Goal: Information Seeking & Learning: Learn about a topic

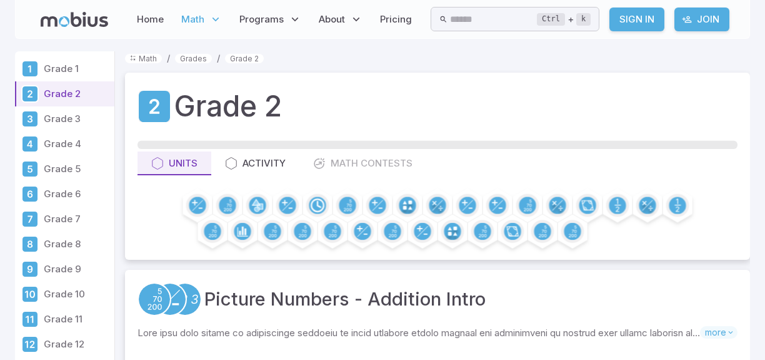
click at [65, 88] on p "Grade 2" at bounding box center [77, 94] width 66 height 14
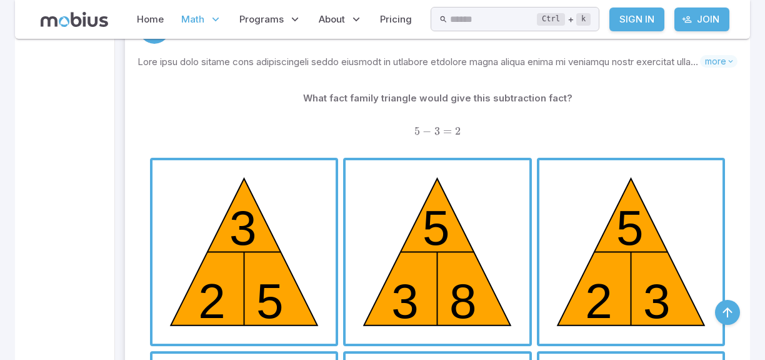
scroll to position [3452, 0]
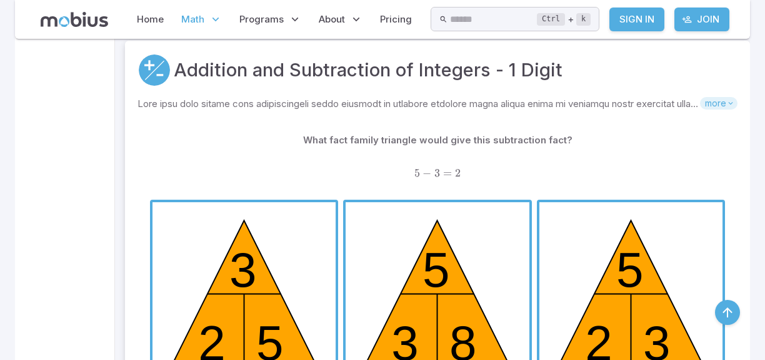
click at [714, 98] on span "more" at bounding box center [719, 103] width 38 height 13
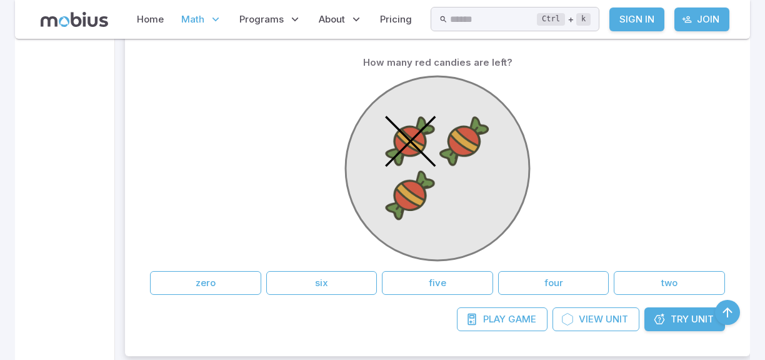
scroll to position [2726, 0]
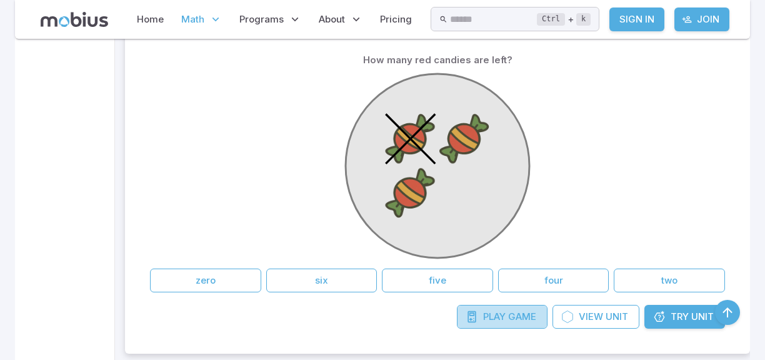
click at [475, 310] on icon at bounding box center [472, 316] width 13 height 13
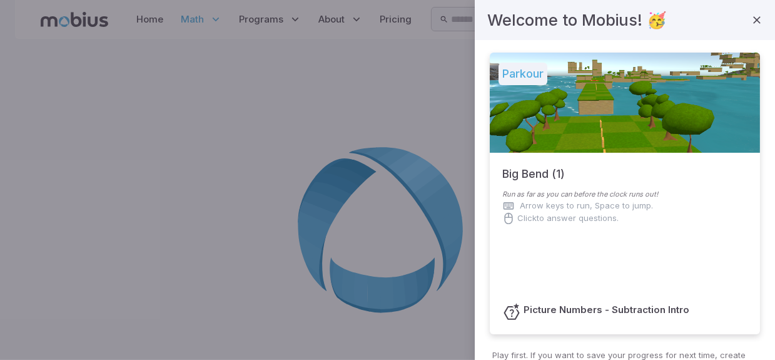
click at [746, 31] on div at bounding box center [756, 20] width 21 height 25
click at [746, 8] on div at bounding box center [756, 20] width 21 height 25
click at [746, 11] on button "button" at bounding box center [756, 19] width 21 height 21
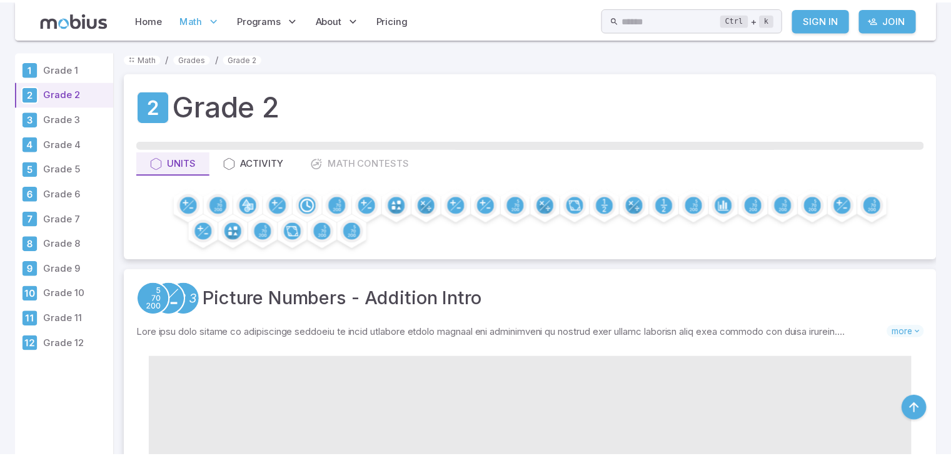
scroll to position [2726, 0]
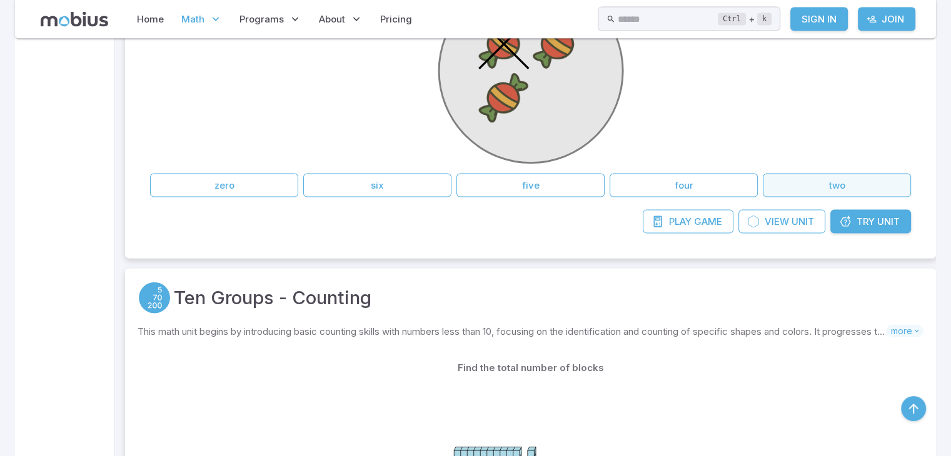
click at [765, 176] on button "two" at bounding box center [837, 186] width 148 height 24
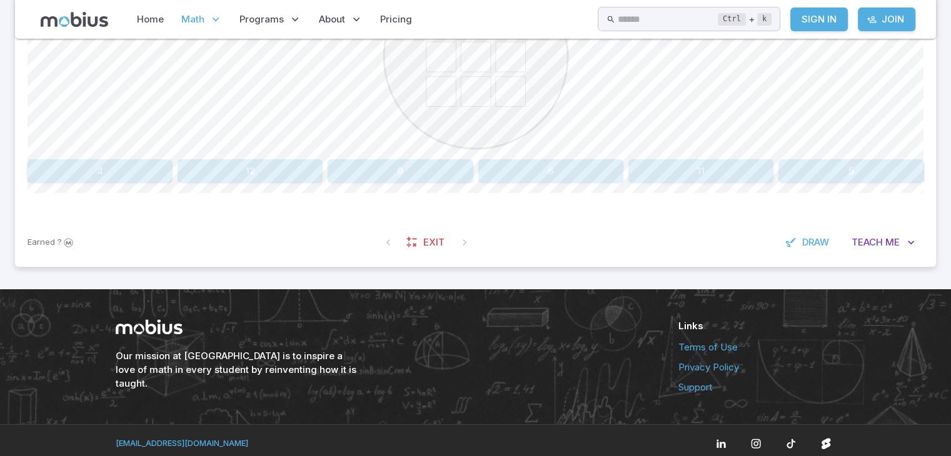
scroll to position [435, 0]
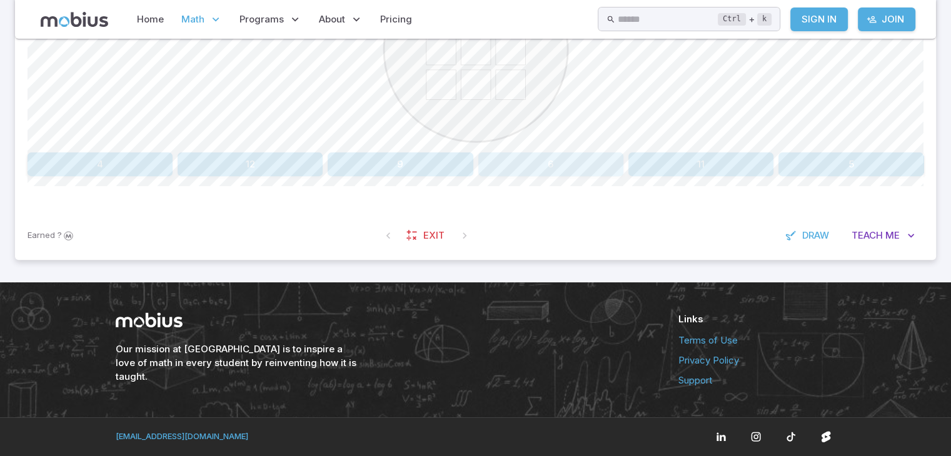
click at [535, 156] on button "6" at bounding box center [550, 165] width 145 height 24
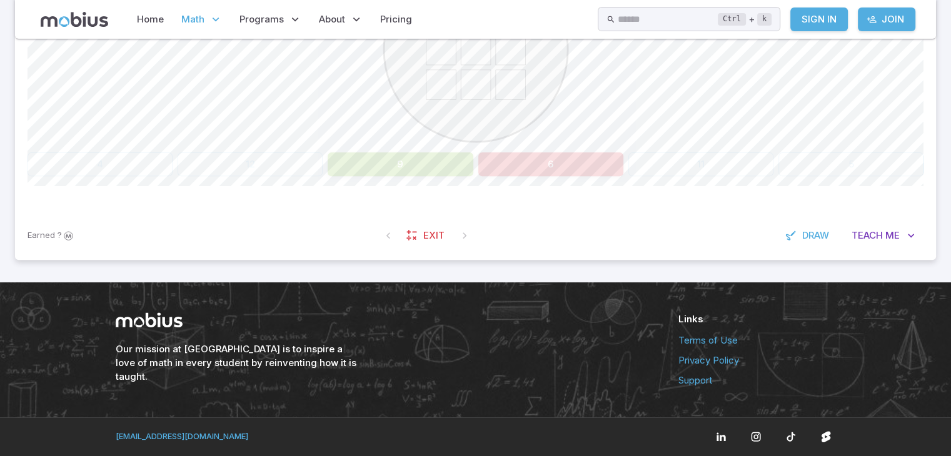
click at [433, 158] on button "9" at bounding box center [400, 165] width 145 height 24
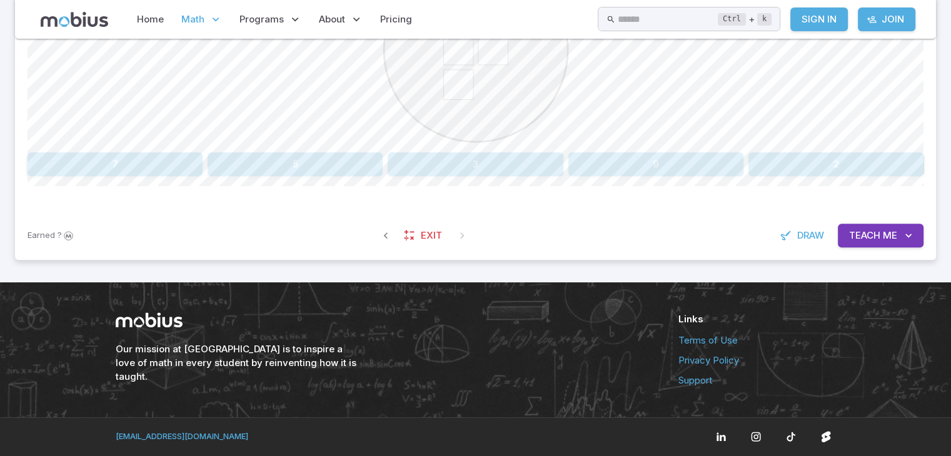
click at [497, 166] on button "3" at bounding box center [475, 165] width 175 height 24
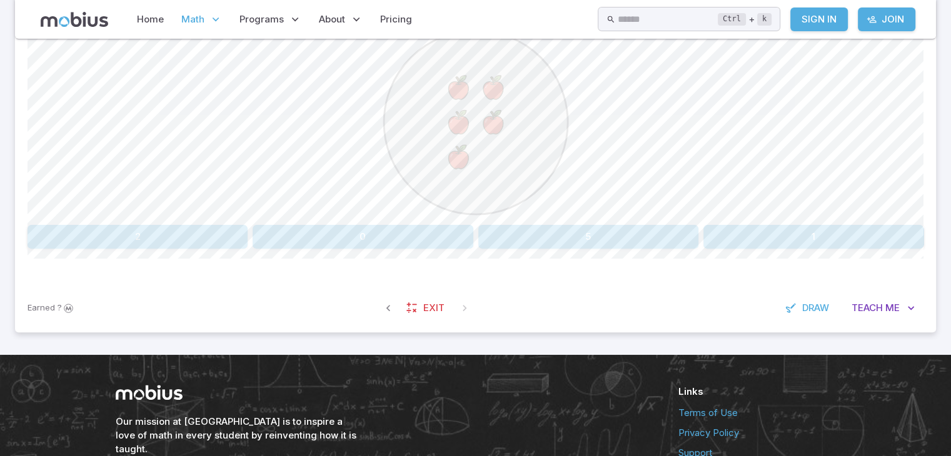
scroll to position [360, 0]
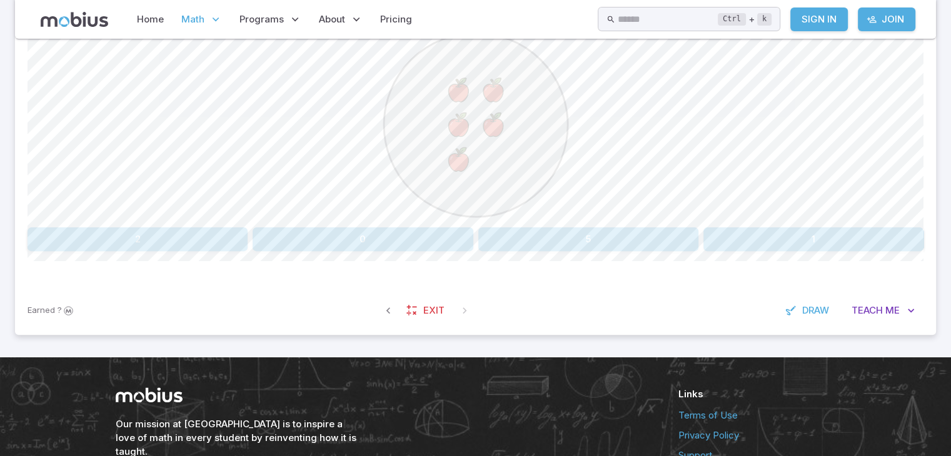
click at [427, 234] on button "0" at bounding box center [363, 240] width 220 height 24
drag, startPoint x: 530, startPoint y: 236, endPoint x: 289, endPoint y: 233, distance: 241.4
click at [289, 233] on div "10 4 6" at bounding box center [476, 240] width 896 height 24
click at [369, 241] on button "4" at bounding box center [475, 240] width 295 height 24
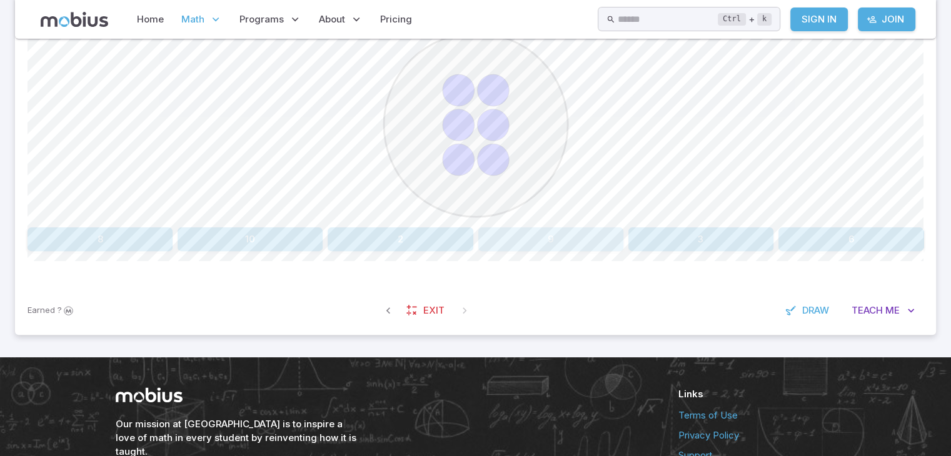
click at [516, 239] on button "9" at bounding box center [550, 240] width 145 height 24
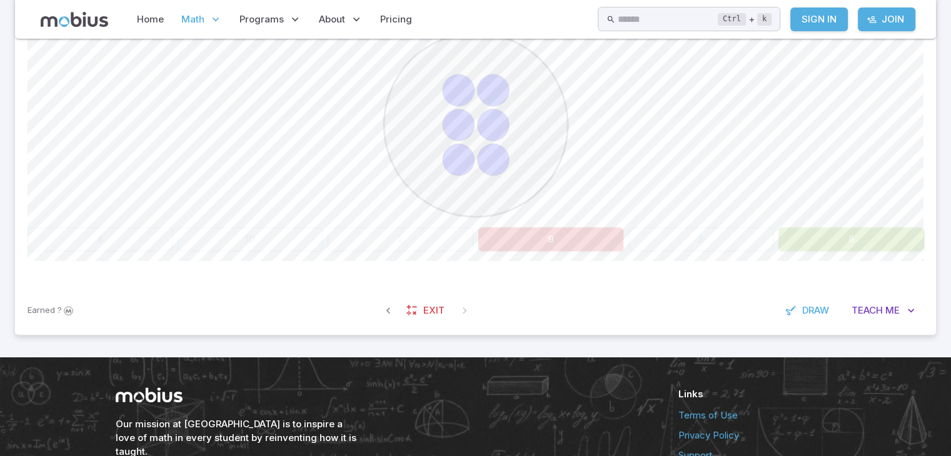
click at [515, 243] on button "9" at bounding box center [550, 240] width 145 height 24
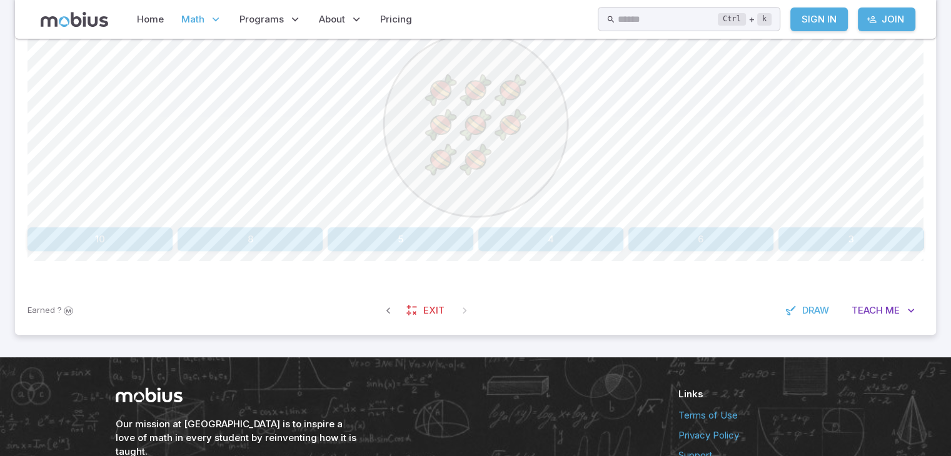
click at [529, 243] on button "4" at bounding box center [550, 240] width 145 height 24
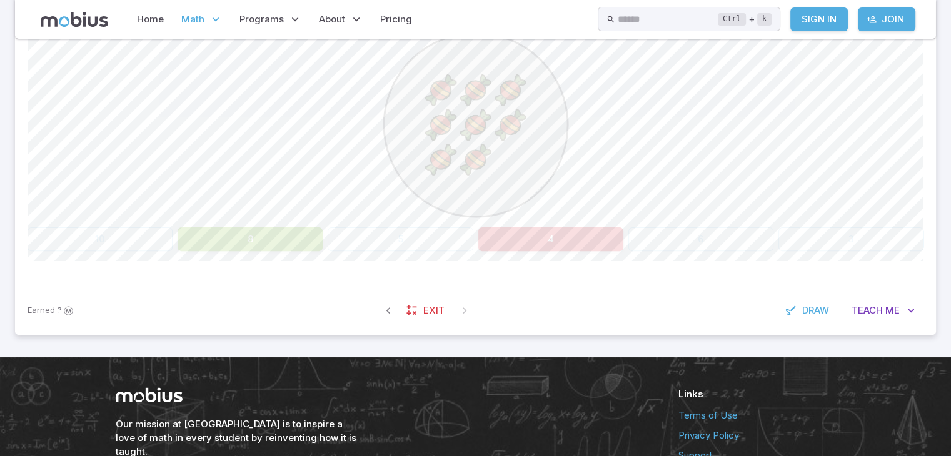
click at [303, 236] on button "8" at bounding box center [250, 240] width 145 height 24
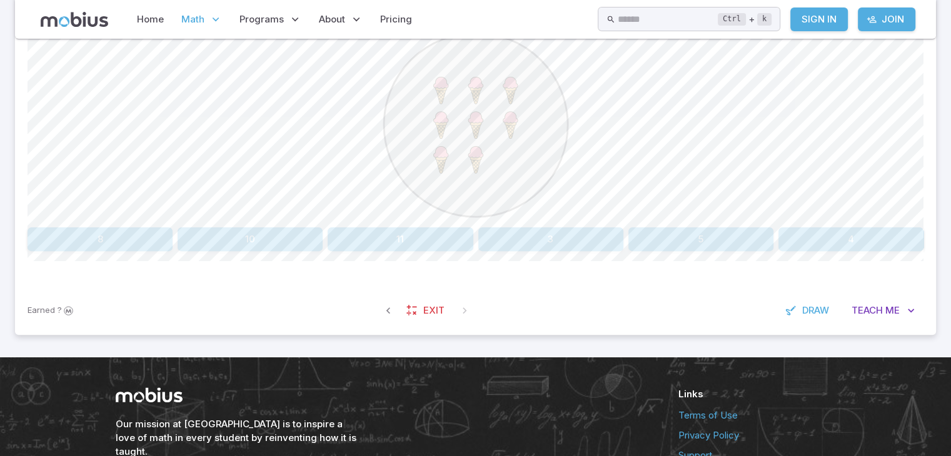
click at [309, 241] on button "10" at bounding box center [250, 240] width 145 height 24
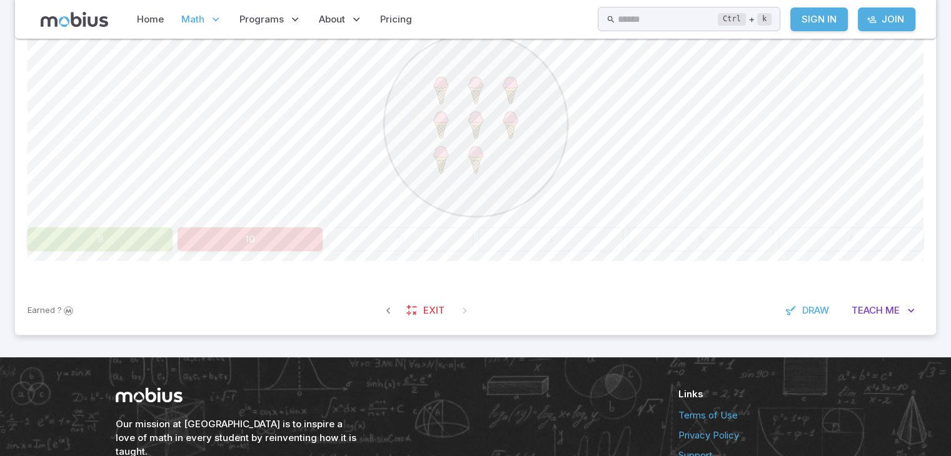
click at [310, 243] on button "10" at bounding box center [250, 240] width 145 height 24
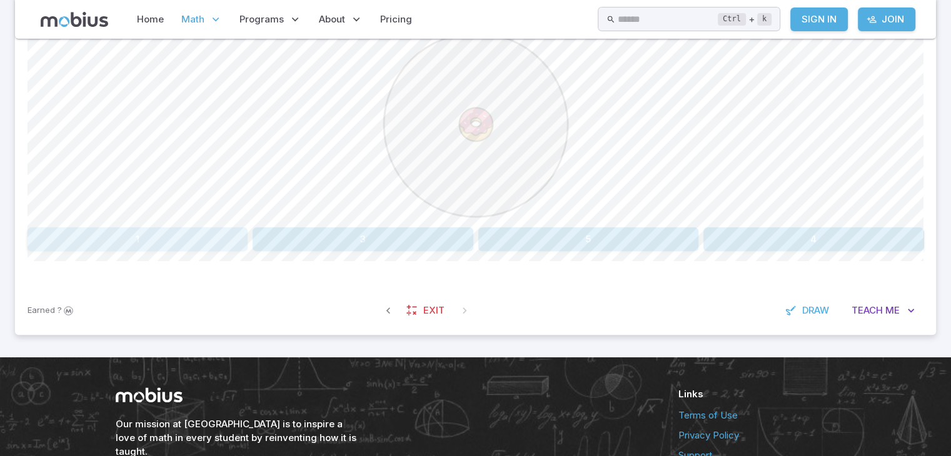
click at [148, 241] on button "1" at bounding box center [138, 240] width 220 height 24
click at [290, 243] on button "2" at bounding box center [250, 240] width 145 height 24
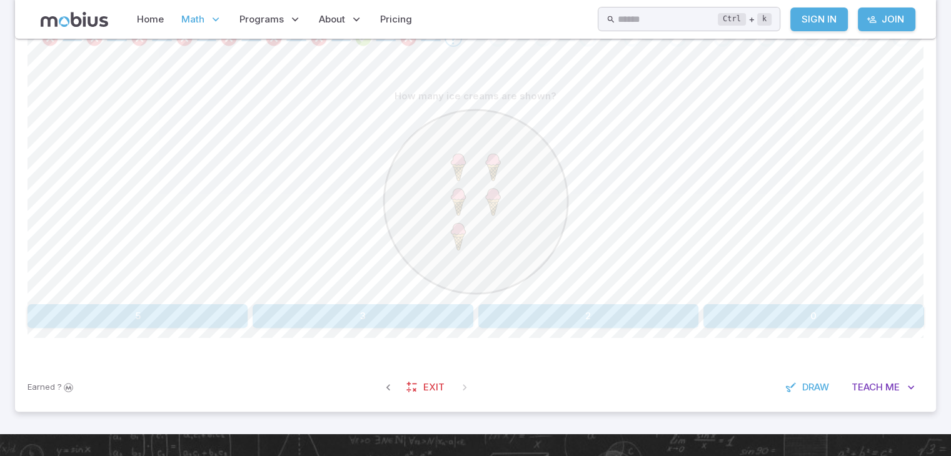
scroll to position [285, 0]
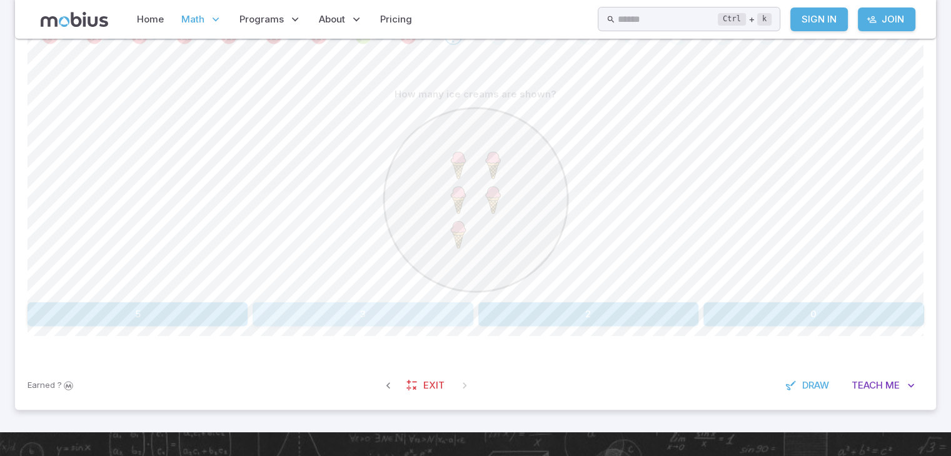
click at [363, 316] on button "3" at bounding box center [363, 315] width 220 height 24
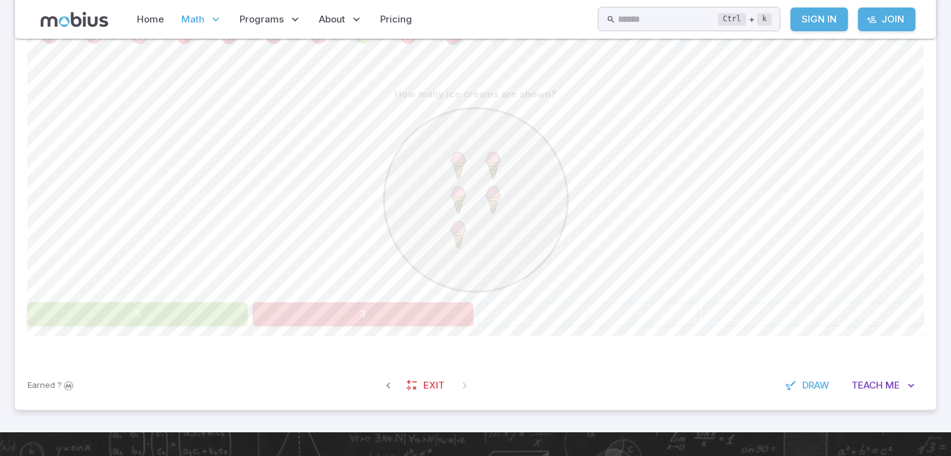
click at [233, 314] on button "5" at bounding box center [138, 315] width 220 height 24
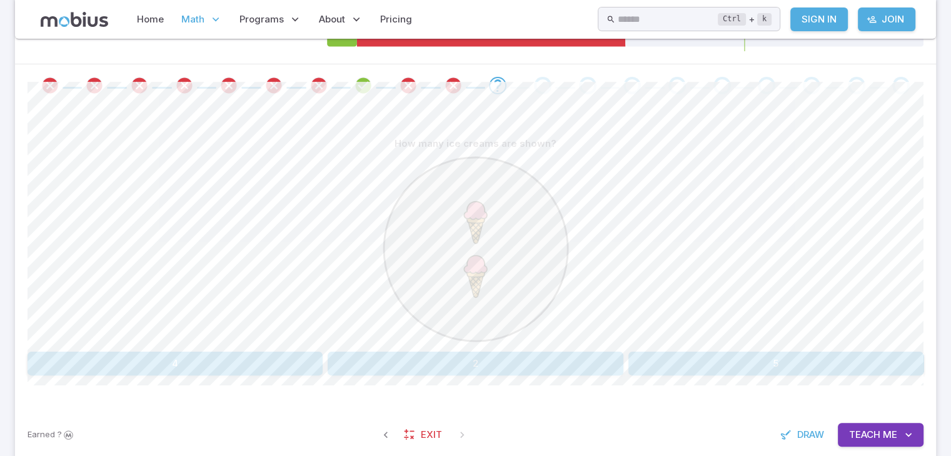
scroll to position [235, 0]
click at [300, 358] on button "4" at bounding box center [175, 365] width 295 height 24
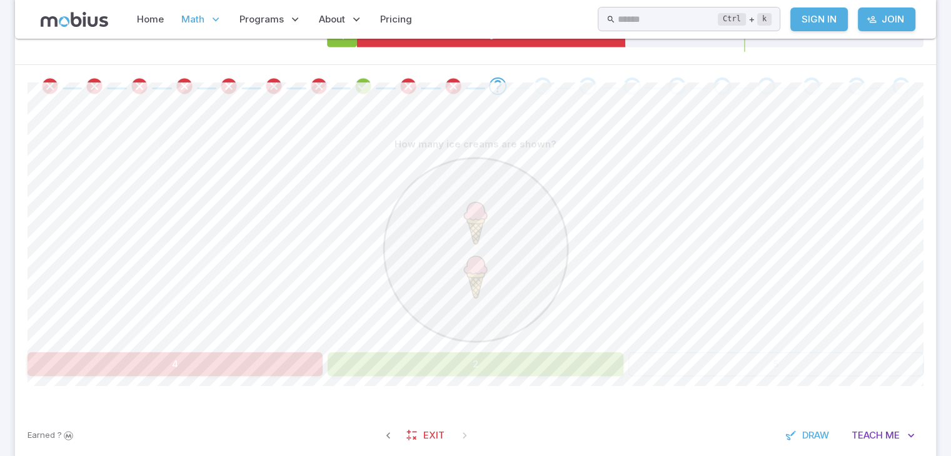
click at [441, 359] on button "2" at bounding box center [475, 365] width 295 height 24
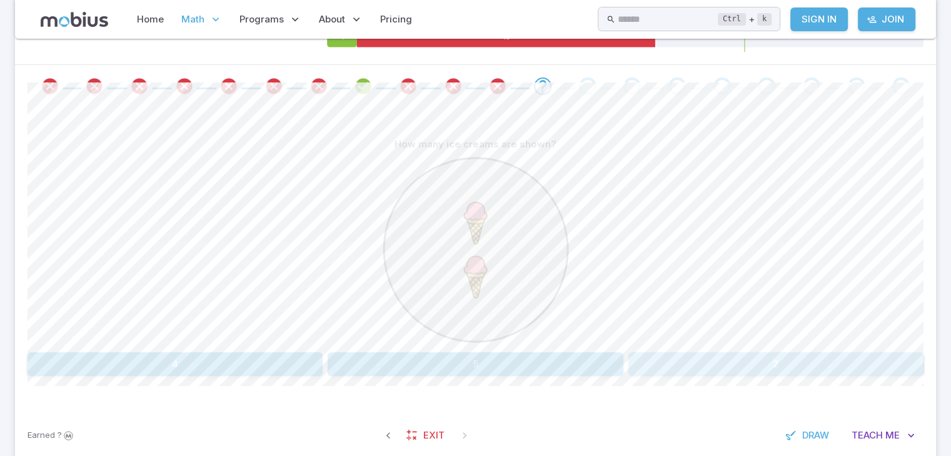
click at [694, 353] on button "2" at bounding box center [775, 365] width 295 height 24
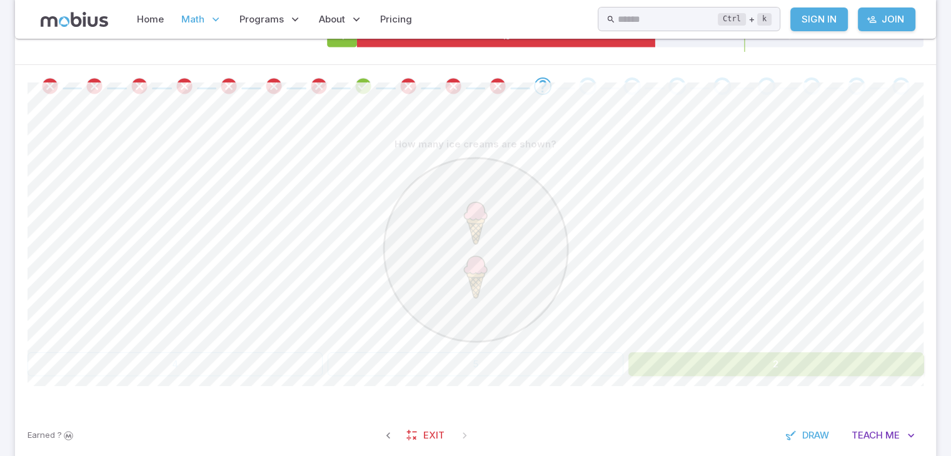
click at [687, 353] on button "2" at bounding box center [775, 365] width 295 height 24
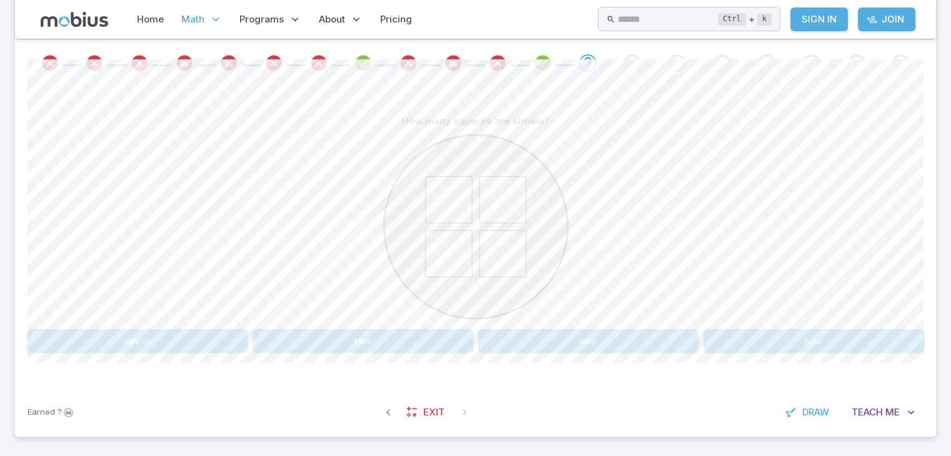
scroll to position [260, 0]
click at [687, 353] on div "How many squares are shown? seven two one four Canvas actions 100 % Exit zen mo…" at bounding box center [476, 235] width 896 height 304
click at [507, 219] on icon at bounding box center [503, 198] width 46 height 46
click at [757, 343] on button "four" at bounding box center [814, 340] width 220 height 24
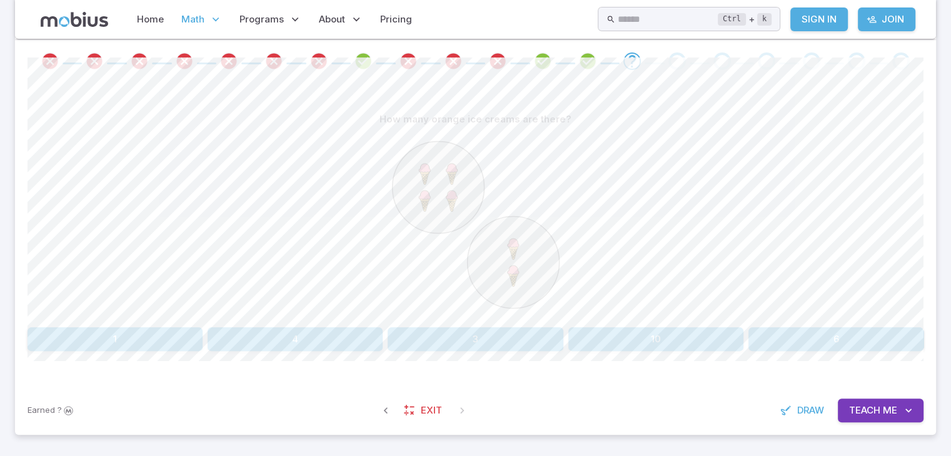
click at [762, 337] on button "6" at bounding box center [836, 340] width 175 height 24
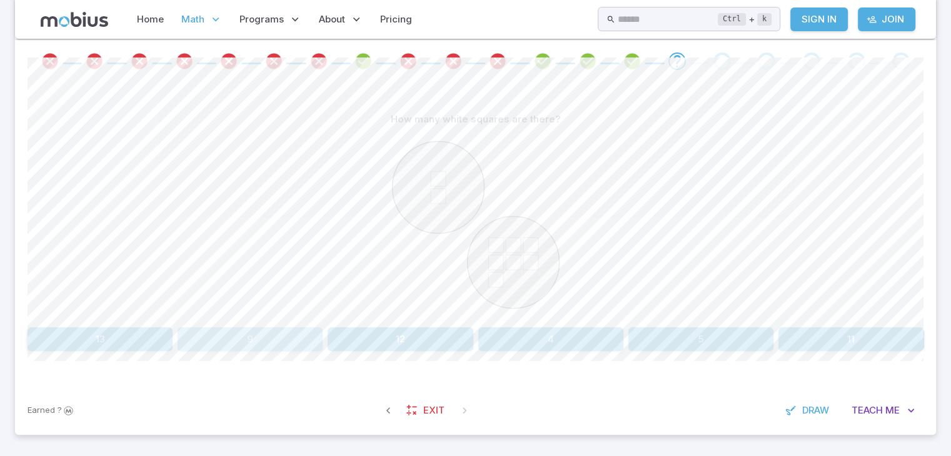
click at [261, 340] on button "9" at bounding box center [250, 340] width 145 height 24
click at [150, 335] on button "six" at bounding box center [100, 340] width 145 height 24
click at [212, 333] on button "1" at bounding box center [138, 340] width 220 height 24
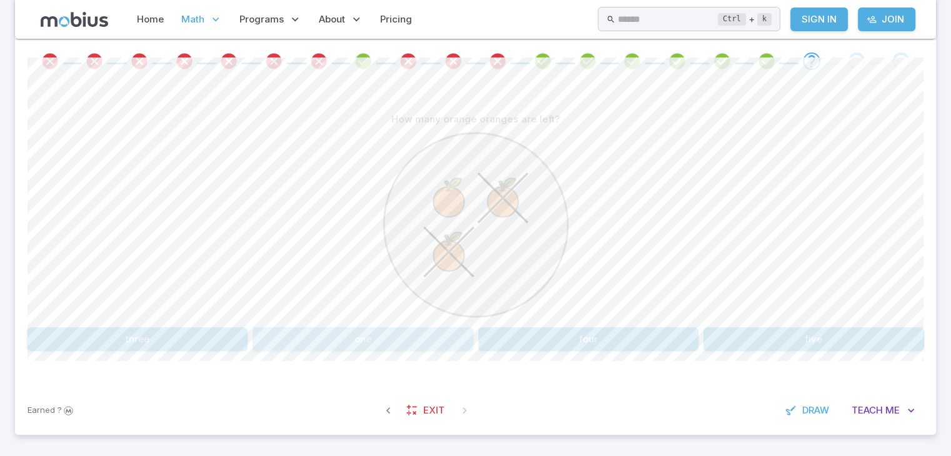
click at [444, 343] on button "one" at bounding box center [363, 340] width 220 height 24
drag, startPoint x: 358, startPoint y: 326, endPoint x: 256, endPoint y: 211, distance: 153.3
click at [256, 211] on div at bounding box center [476, 226] width 896 height 191
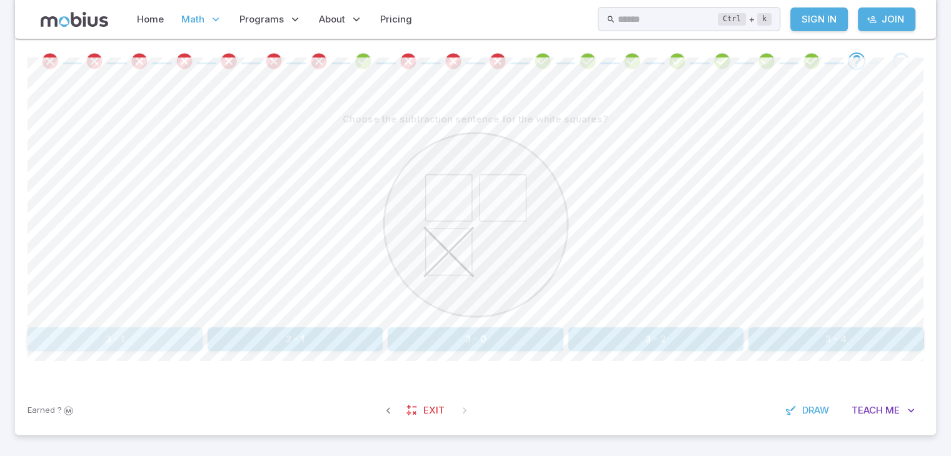
click at [105, 340] on button "3 - 1" at bounding box center [115, 340] width 175 height 24
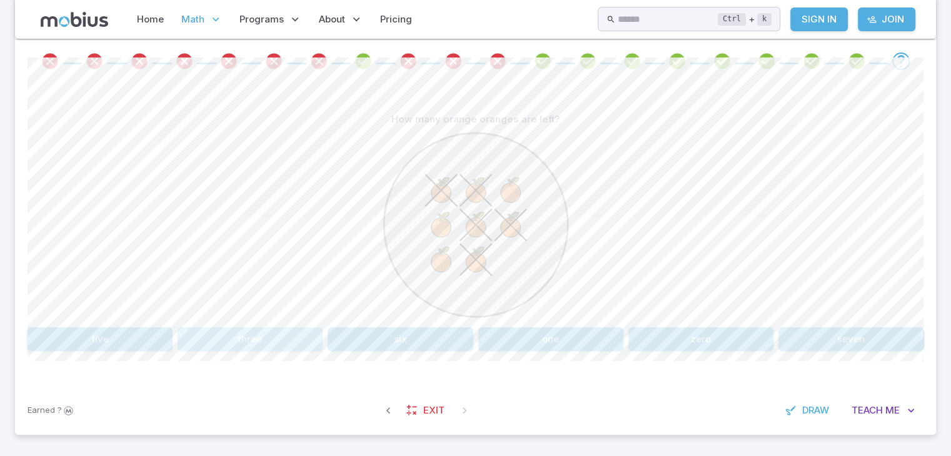
click at [246, 338] on button "three" at bounding box center [250, 340] width 145 height 24
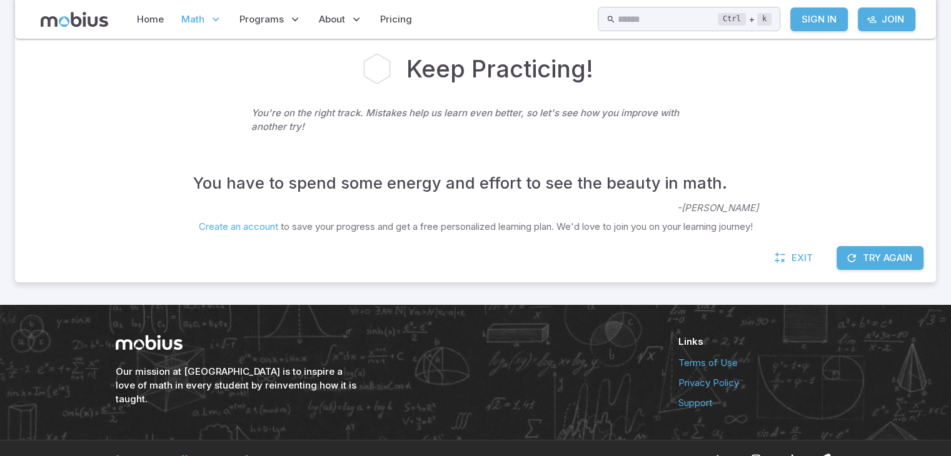
scroll to position [285, 0]
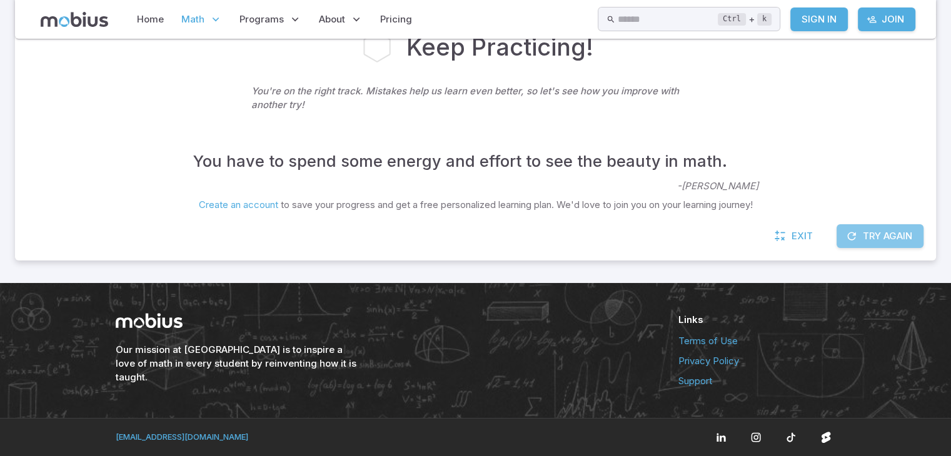
click at [765, 231] on button "Try Again" at bounding box center [880, 236] width 87 height 24
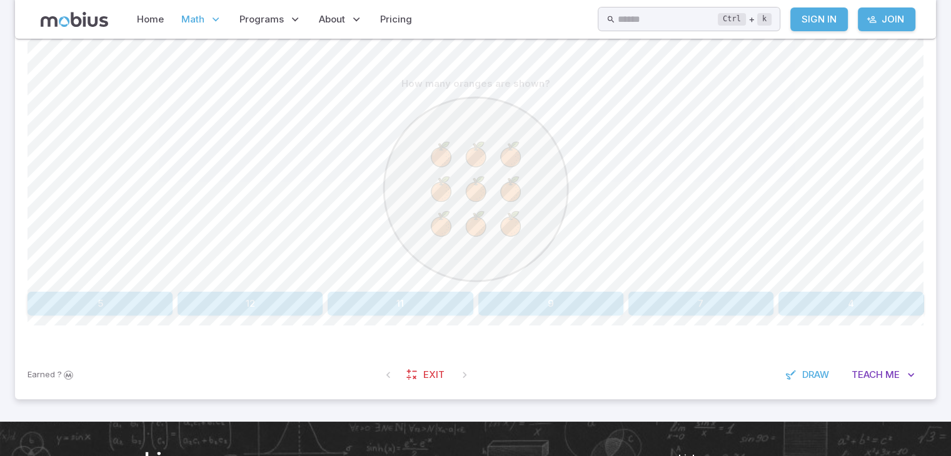
scroll to position [325, 0]
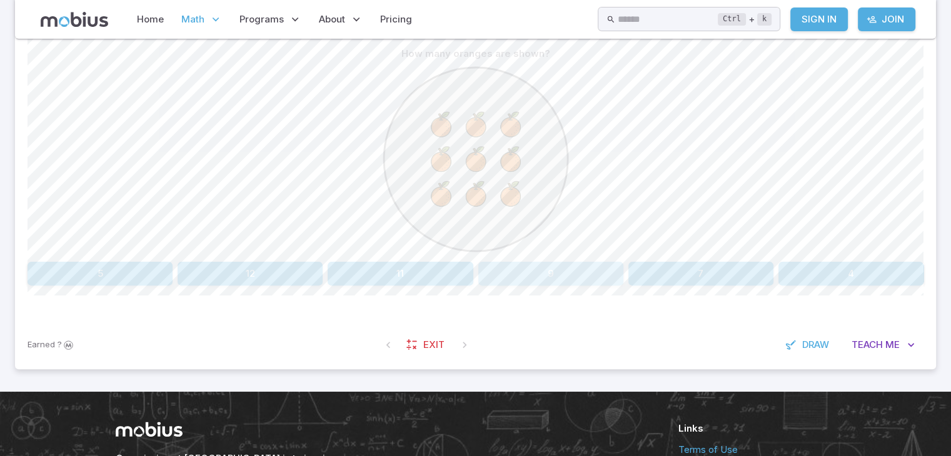
click at [585, 272] on button "9" at bounding box center [550, 274] width 145 height 24
click at [411, 277] on button "6" at bounding box center [400, 274] width 145 height 24
click at [411, 277] on button "13" at bounding box center [400, 274] width 145 height 24
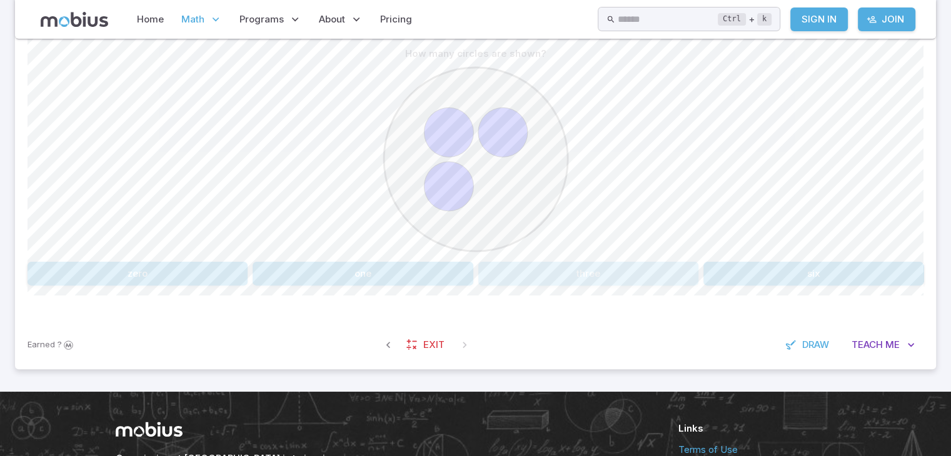
click at [610, 273] on button "three" at bounding box center [588, 274] width 220 height 24
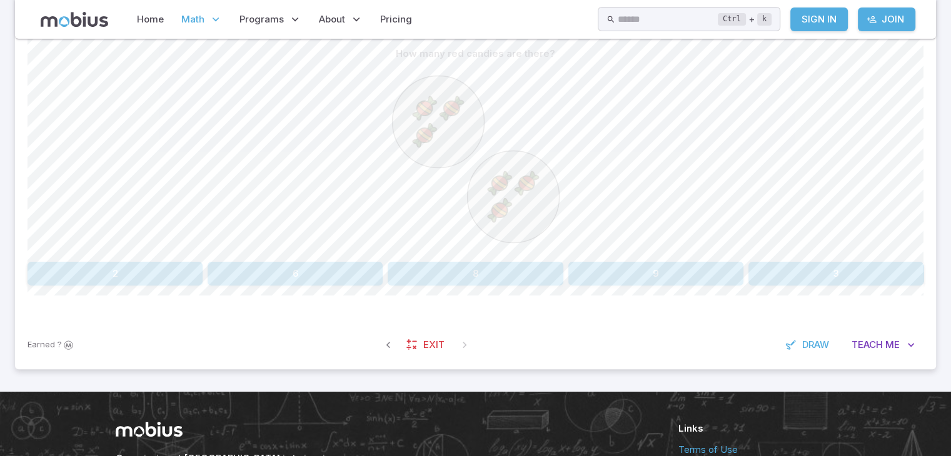
click at [355, 268] on button "6" at bounding box center [295, 274] width 175 height 24
click at [158, 262] on button "1" at bounding box center [138, 274] width 220 height 24
click at [765, 267] on button "4" at bounding box center [836, 274] width 175 height 24
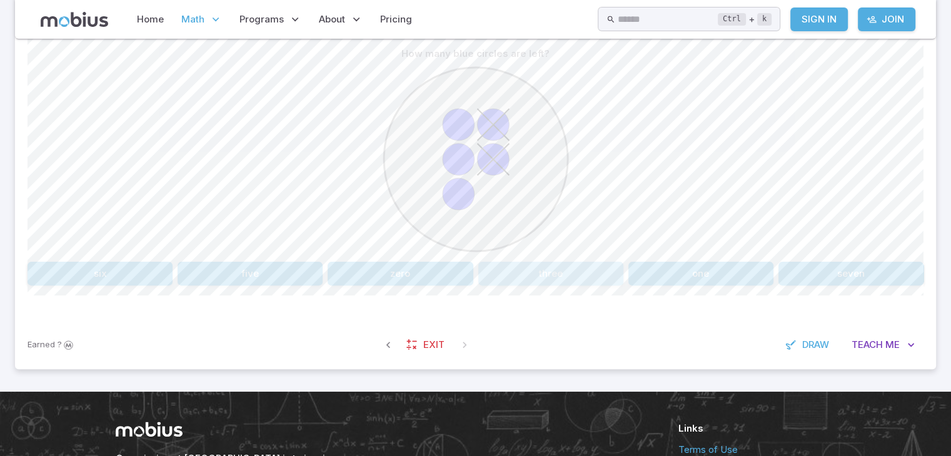
click at [553, 273] on button "three" at bounding box center [550, 274] width 145 height 24
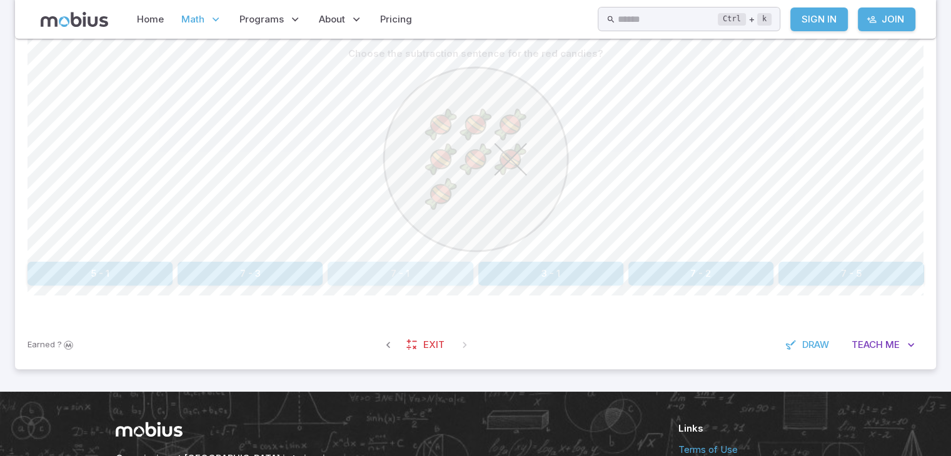
click at [426, 275] on button "7 - 1" at bounding box center [400, 274] width 145 height 24
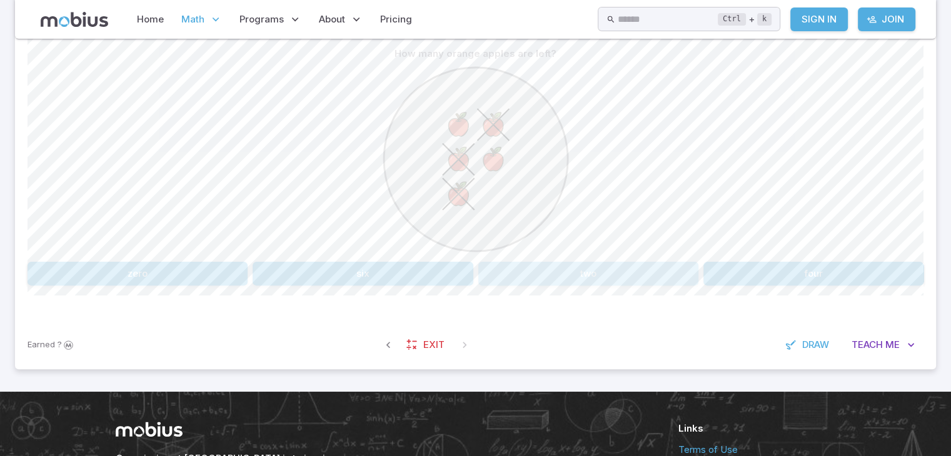
click at [652, 266] on button "two" at bounding box center [588, 274] width 220 height 24
click at [668, 266] on button "3 - 1" at bounding box center [655, 274] width 175 height 24
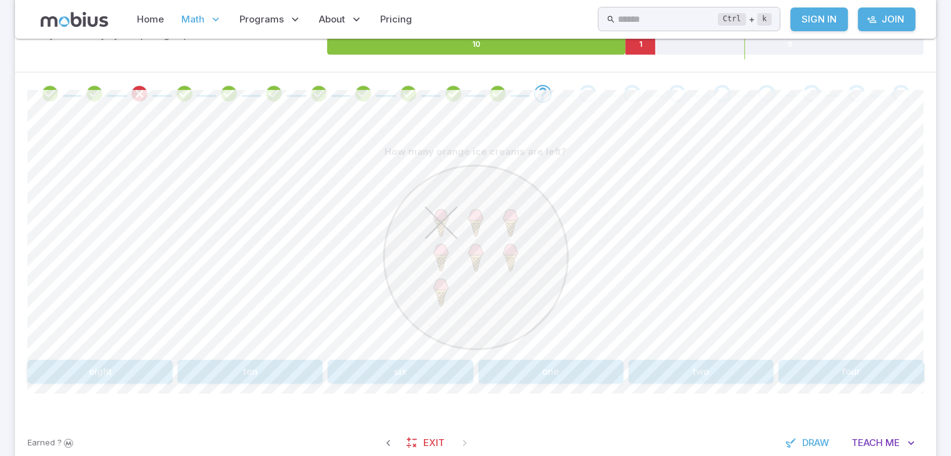
scroll to position [225, 0]
click at [423, 359] on button "six" at bounding box center [400, 374] width 145 height 24
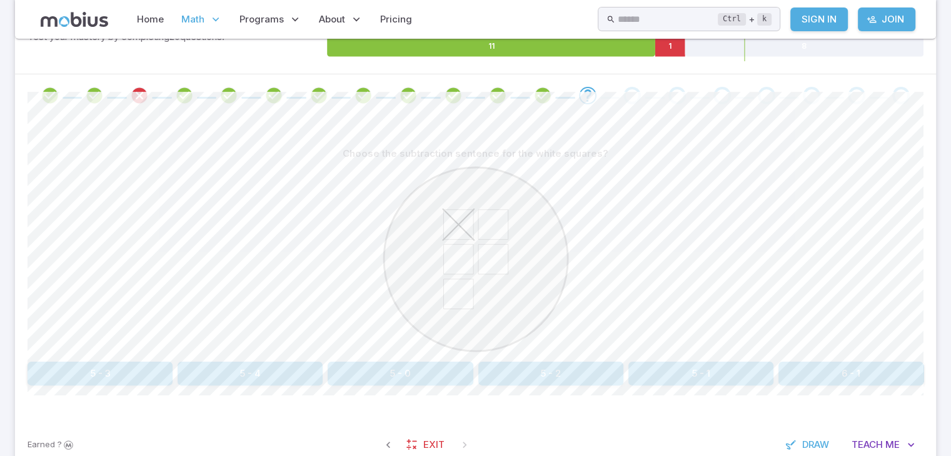
click at [655, 359] on button "5 - 1" at bounding box center [700, 374] width 145 height 24
click at [114, 359] on button "5 - 1" at bounding box center [100, 374] width 145 height 24
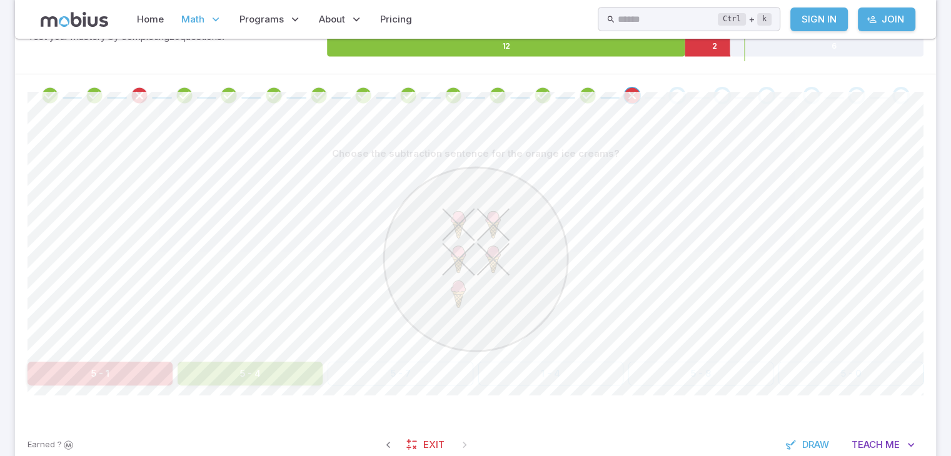
click at [238, 359] on button "5 - 4" at bounding box center [250, 374] width 145 height 24
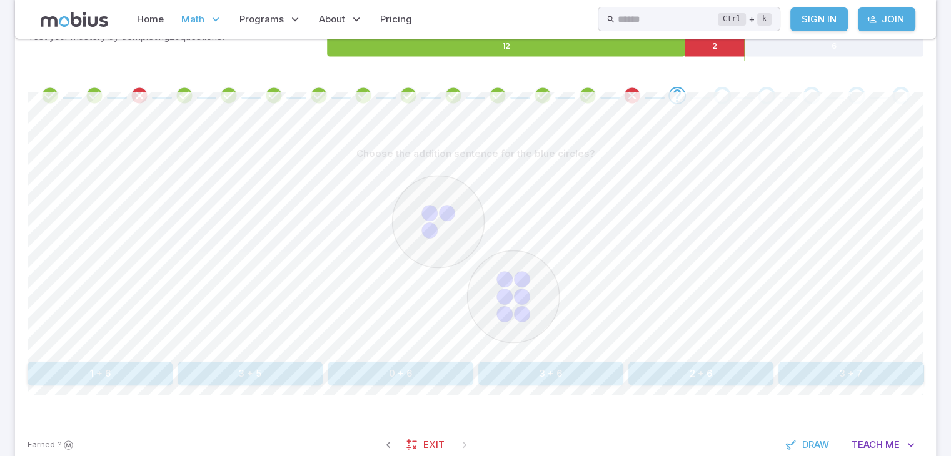
drag, startPoint x: 565, startPoint y: 373, endPoint x: 531, endPoint y: 379, distance: 34.2
click at [531, 359] on button "3 + 6" at bounding box center [550, 374] width 145 height 24
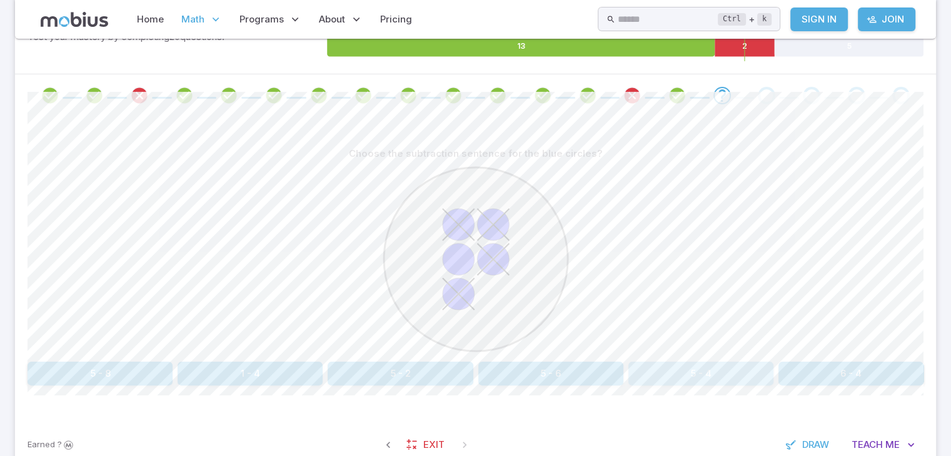
click at [703, 359] on button "5 - 4" at bounding box center [700, 374] width 145 height 24
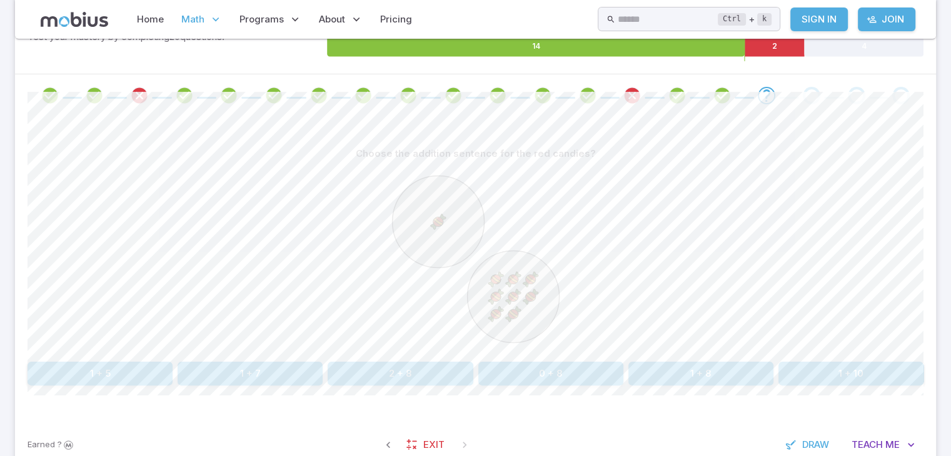
click at [698, 359] on div "Choose the addition sentence for the red candies? 1 + 5 1 + 7 2 + 8 0 + 8 1 + 8…" at bounding box center [476, 269] width 896 height 304
click at [710, 359] on button "1 + 8" at bounding box center [700, 374] width 145 height 24
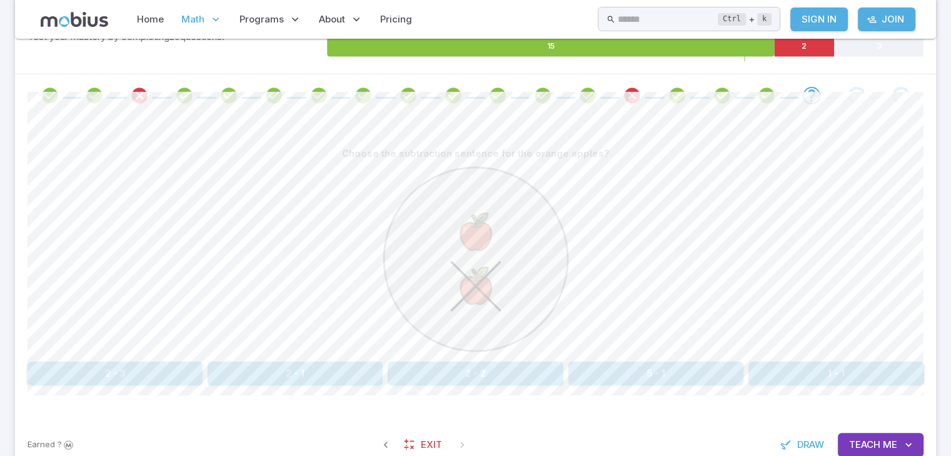
click at [319, 355] on div at bounding box center [476, 261] width 896 height 191
click at [312, 359] on div "Choose the subtraction sentence for the orange apples? 2 - 3 2 - 1 2 - 2 5 - 1 …" at bounding box center [476, 264] width 896 height 244
click at [318, 359] on button "2 - 1" at bounding box center [295, 374] width 175 height 24
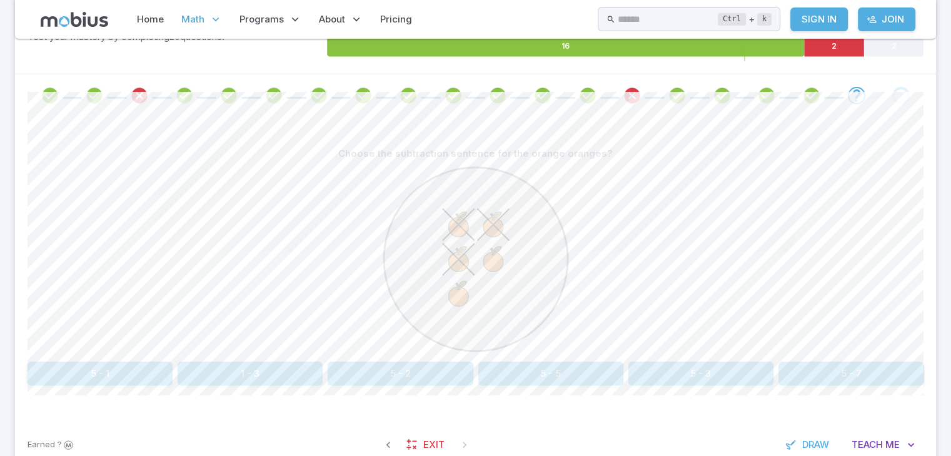
click at [676, 359] on button "5 - 3" at bounding box center [700, 374] width 145 height 24
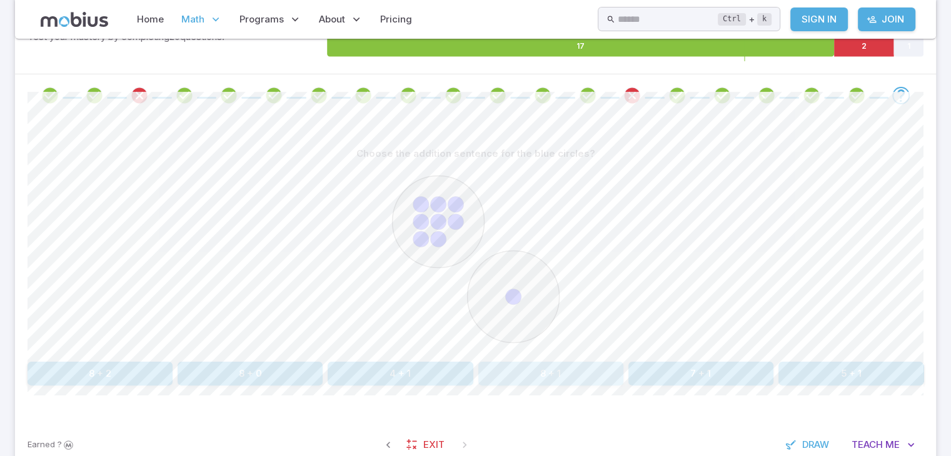
click at [550, 359] on button "8 + 1" at bounding box center [550, 374] width 145 height 24
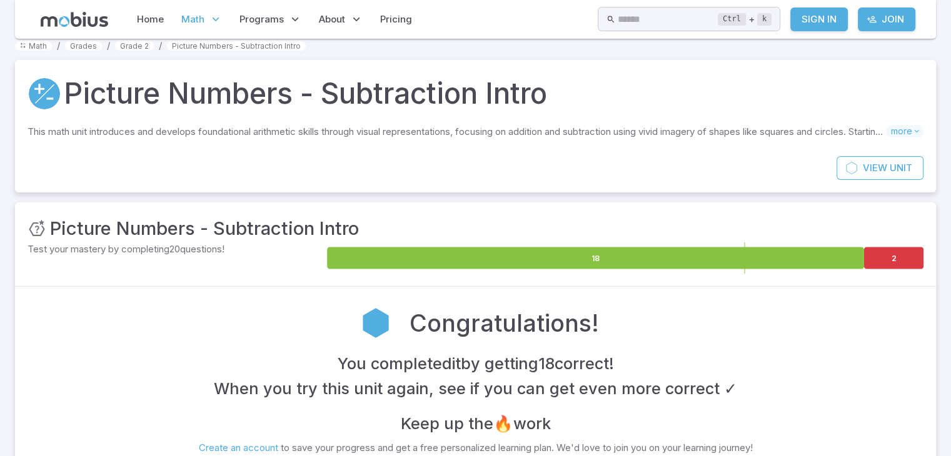
scroll to position [0, 0]
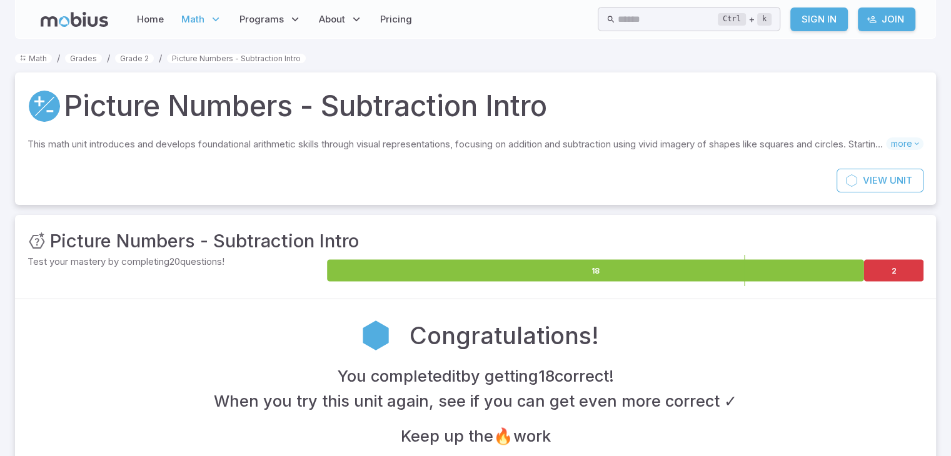
click at [454, 189] on div "View Unit" at bounding box center [475, 187] width 921 height 36
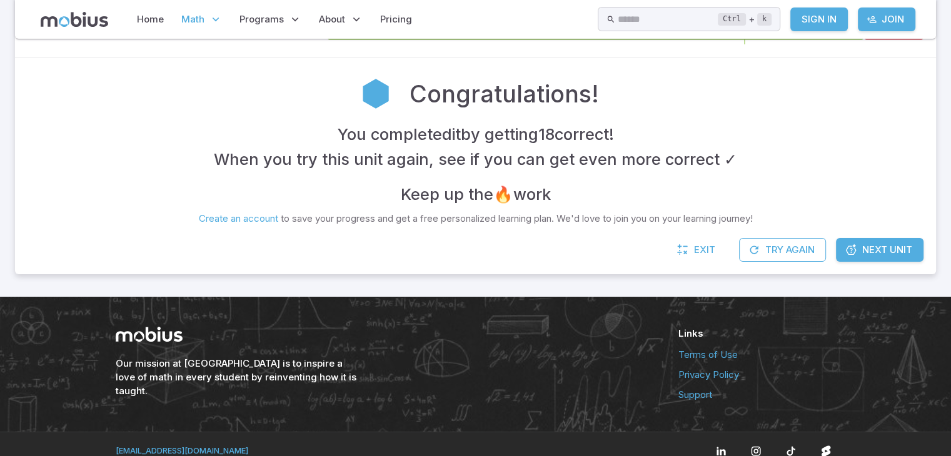
scroll to position [256, 0]
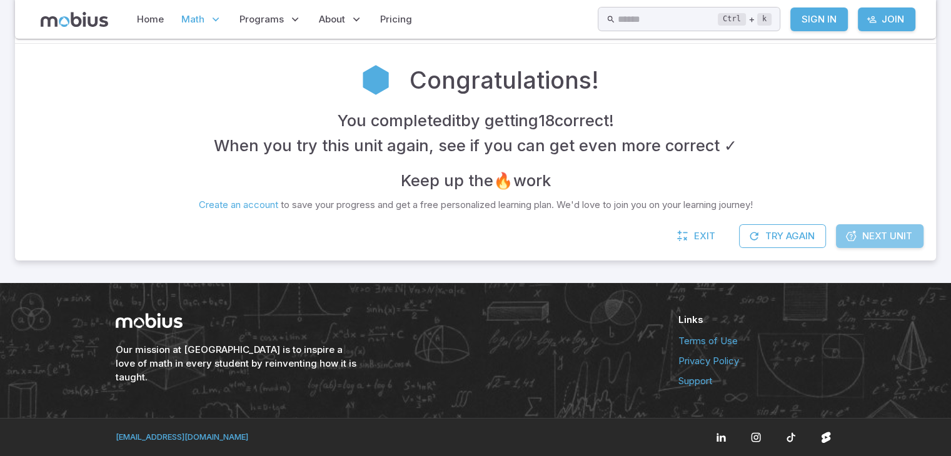
click at [765, 234] on span "Next Unit" at bounding box center [887, 237] width 50 height 14
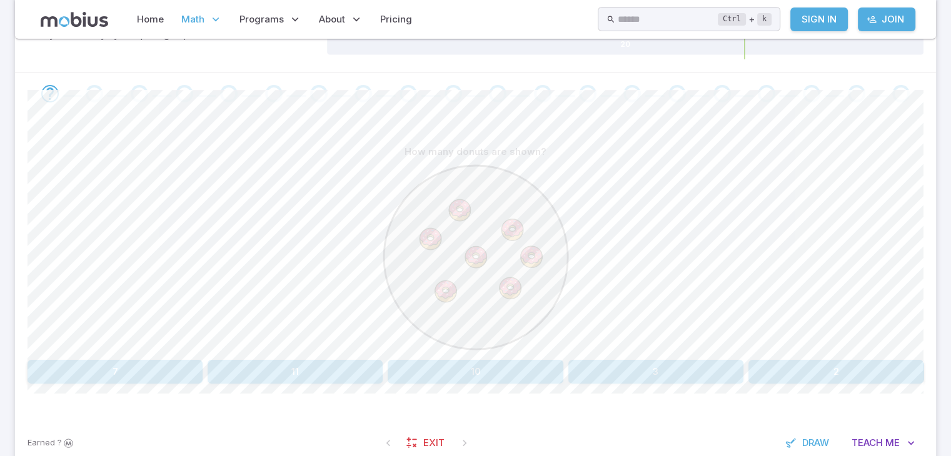
scroll to position [225, 0]
click at [188, 367] on button "7" at bounding box center [115, 374] width 175 height 24
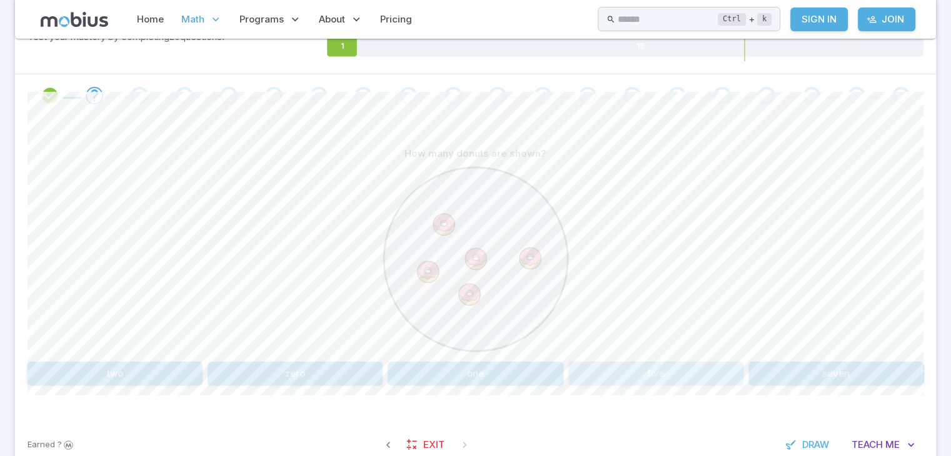
click at [666, 375] on button "five" at bounding box center [655, 374] width 175 height 24
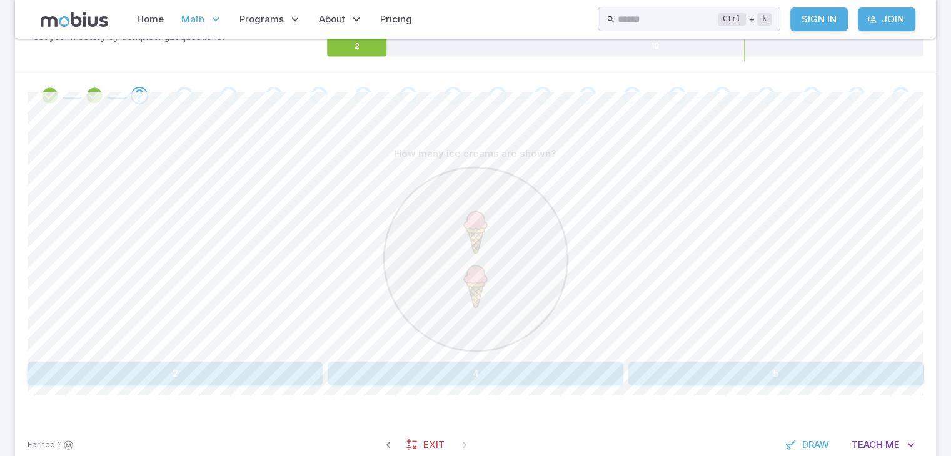
click at [180, 369] on button "2" at bounding box center [175, 374] width 295 height 24
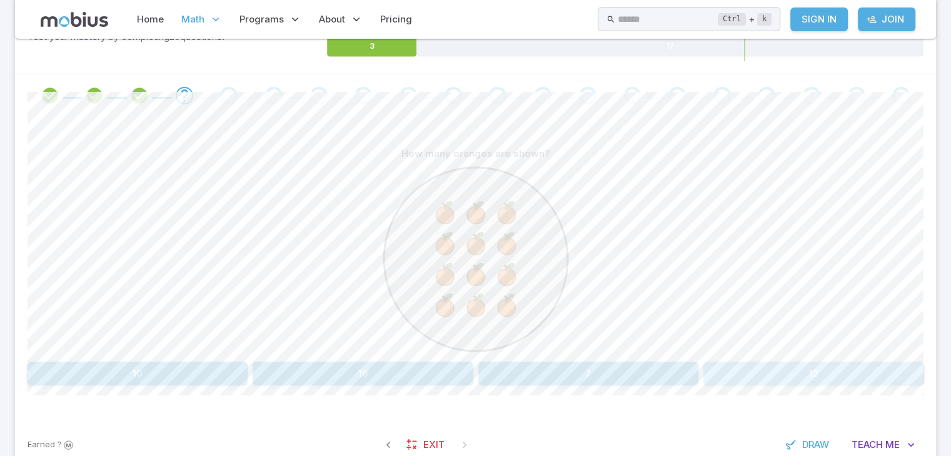
click at [754, 374] on button "12" at bounding box center [814, 374] width 220 height 24
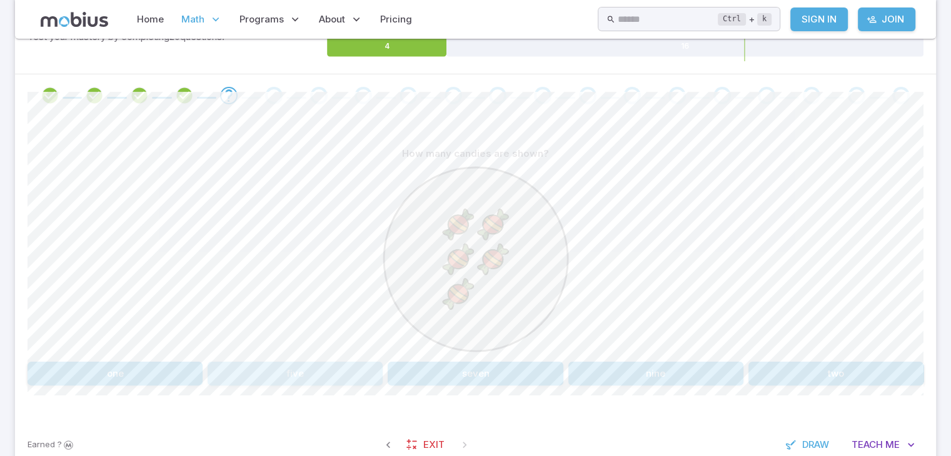
click at [341, 369] on button "five" at bounding box center [295, 374] width 175 height 24
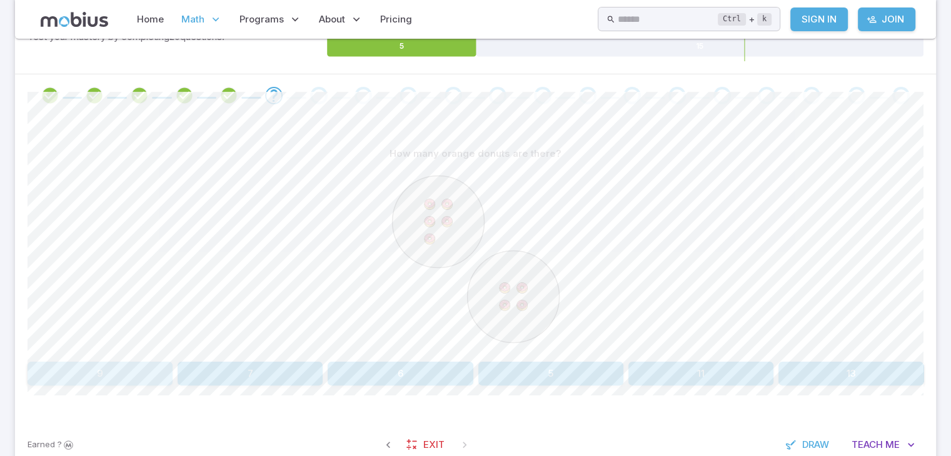
click at [134, 375] on button "9" at bounding box center [100, 374] width 145 height 24
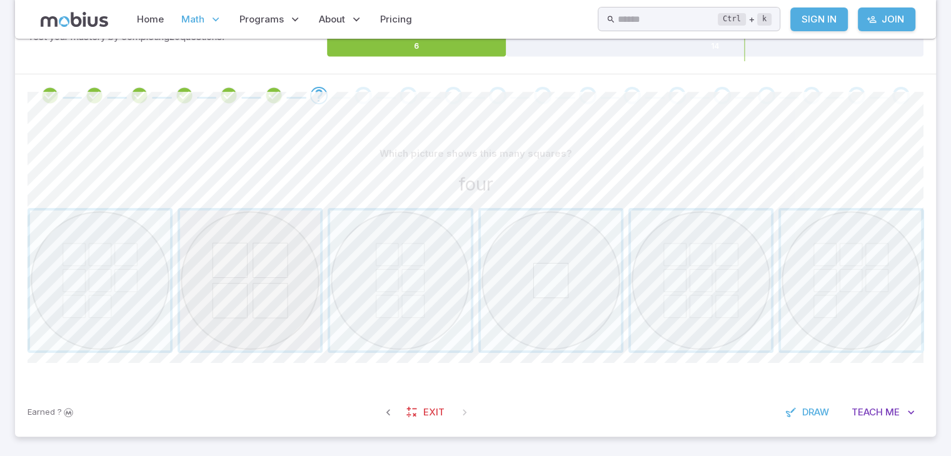
click at [273, 295] on span "button" at bounding box center [250, 281] width 140 height 140
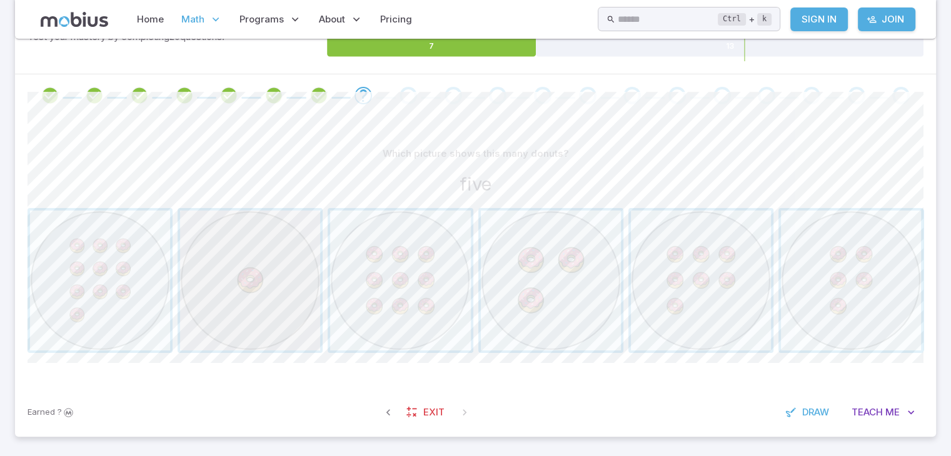
click at [258, 250] on span "button" at bounding box center [250, 281] width 140 height 140
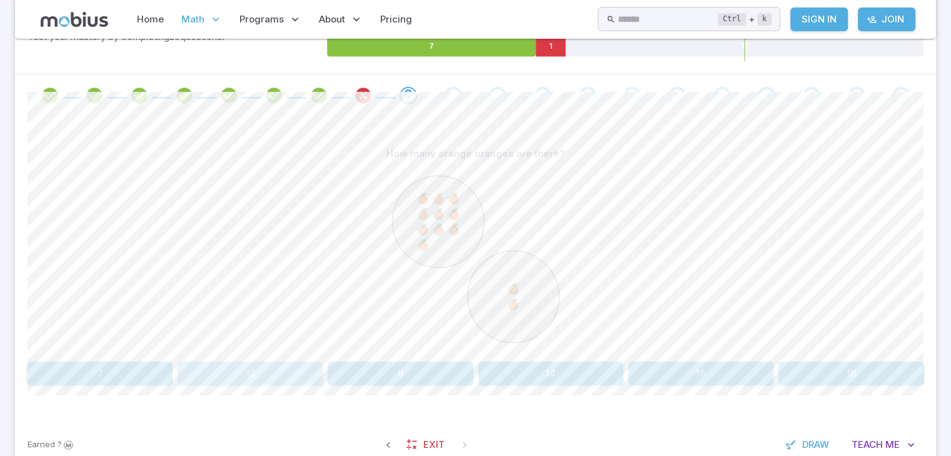
drag, startPoint x: 268, startPoint y: 373, endPoint x: 238, endPoint y: 376, distance: 30.8
drag, startPoint x: 238, startPoint y: 376, endPoint x: 178, endPoint y: 283, distance: 110.8
click at [178, 283] on div at bounding box center [476, 261] width 896 height 191
click at [212, 370] on button "12" at bounding box center [250, 374] width 145 height 24
click at [525, 378] on button "twelve" at bounding box center [550, 374] width 145 height 24
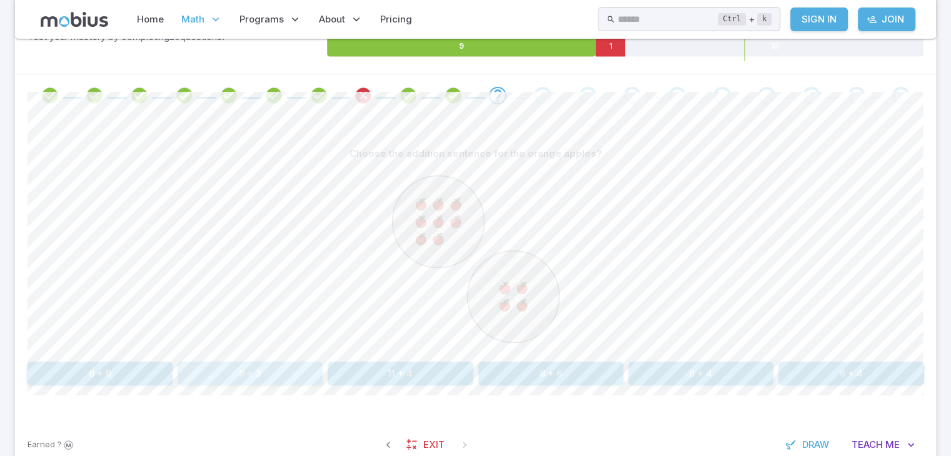
click at [290, 368] on button "8 + 3" at bounding box center [250, 374] width 145 height 24
click at [790, 377] on button "twelve" at bounding box center [836, 374] width 175 height 24
click at [712, 366] on button "5 + 4" at bounding box center [700, 374] width 145 height 24
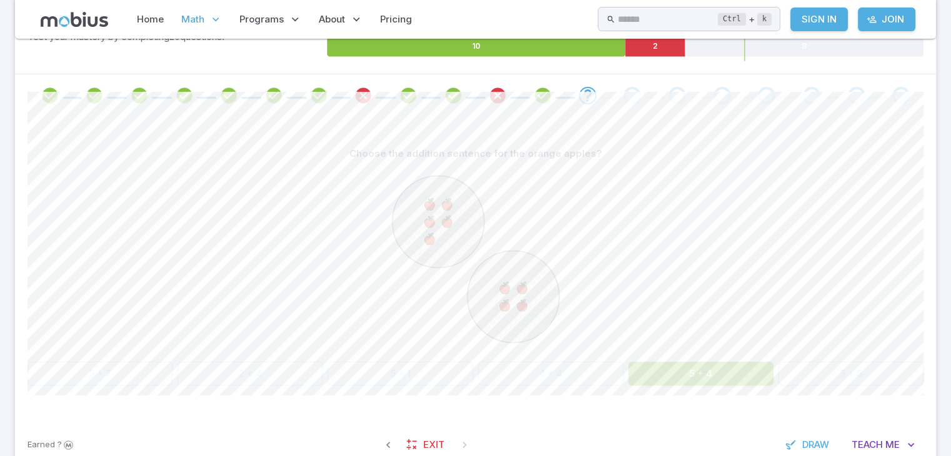
click at [712, 366] on button "5 + 4" at bounding box center [700, 374] width 145 height 24
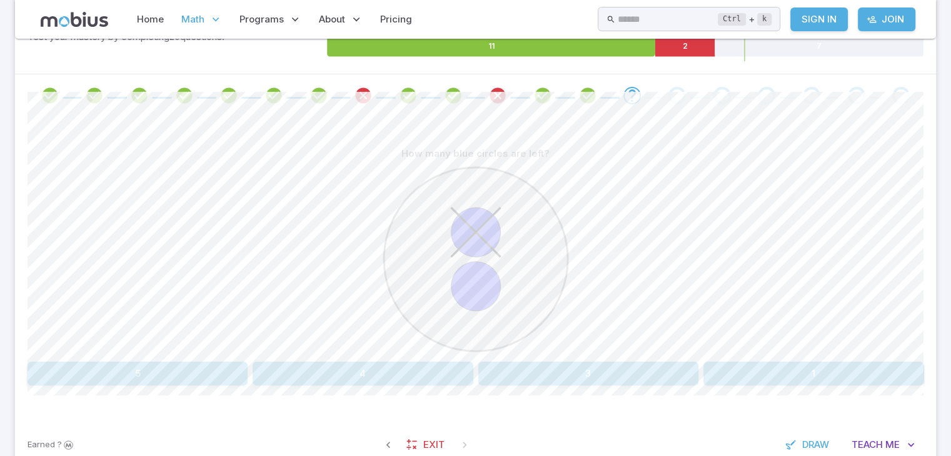
click at [450, 216] on circle at bounding box center [476, 260] width 184 height 184
click at [720, 374] on button "1" at bounding box center [814, 374] width 220 height 24
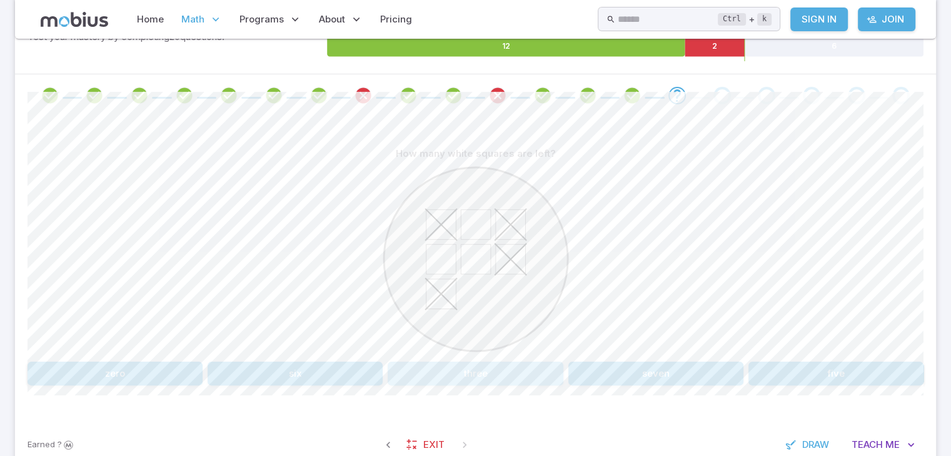
click at [446, 374] on button "three" at bounding box center [475, 374] width 175 height 24
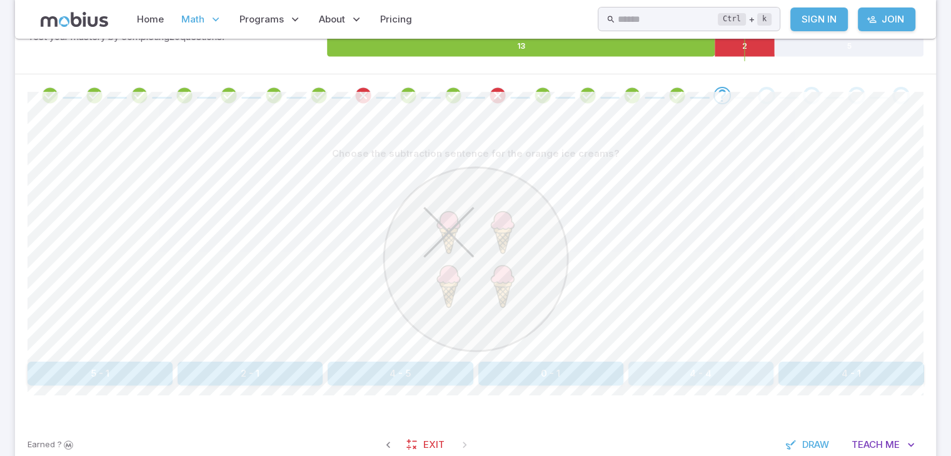
drag, startPoint x: 665, startPoint y: 375, endPoint x: 653, endPoint y: 378, distance: 13.1
click at [653, 378] on button "4 - 4" at bounding box center [700, 374] width 145 height 24
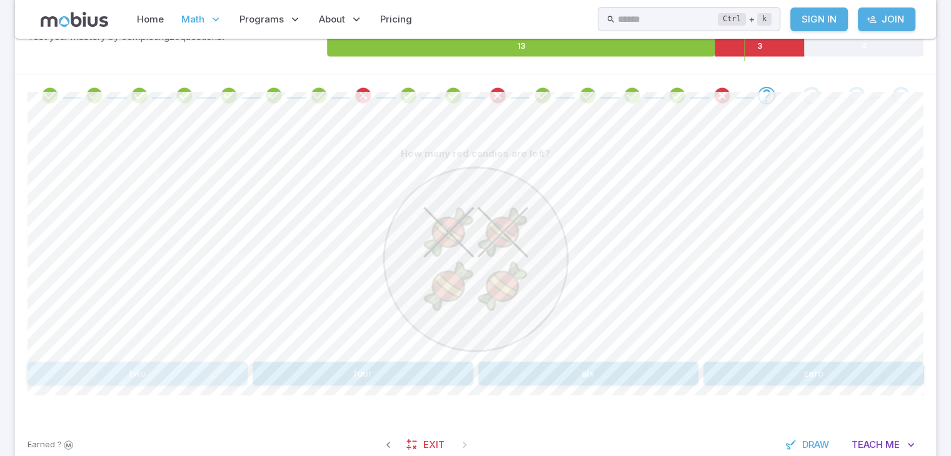
click at [228, 367] on button "two" at bounding box center [138, 374] width 220 height 24
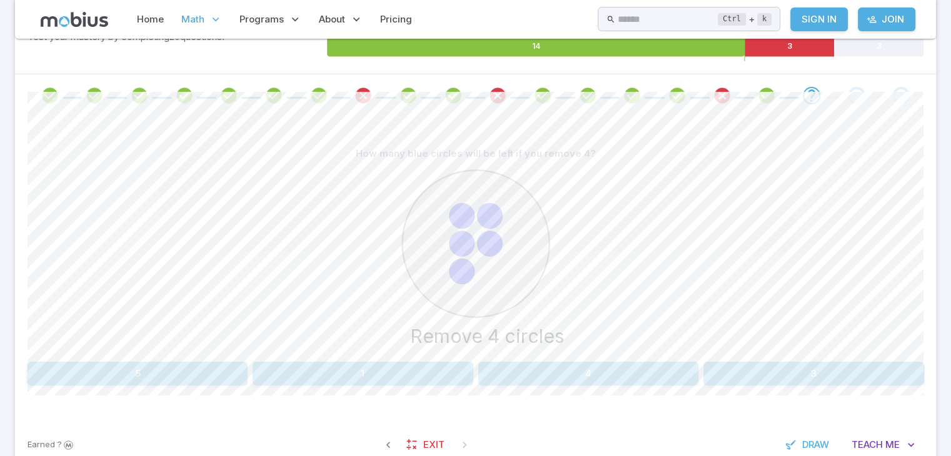
click at [128, 358] on div "How many blue circles will be left if you remove 4? Remove 4 circles 5 1 4 3" at bounding box center [476, 264] width 896 height 244
click at [130, 383] on button "5" at bounding box center [138, 374] width 220 height 24
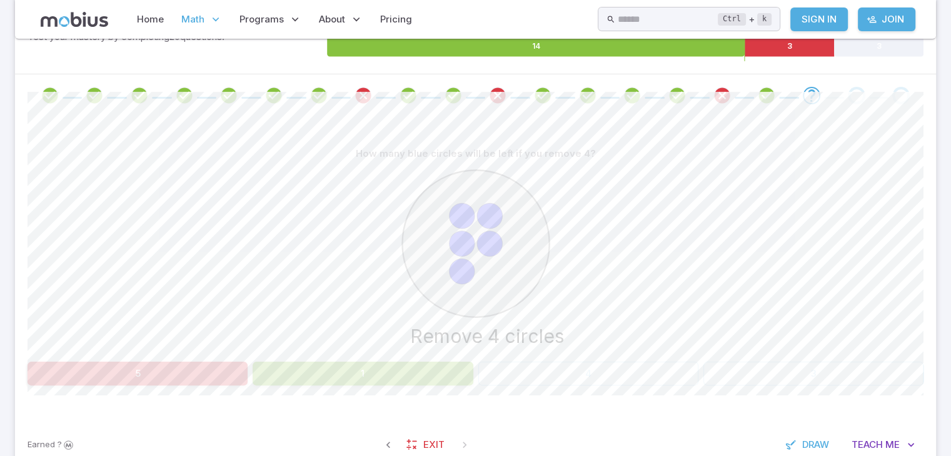
click at [345, 373] on button "1" at bounding box center [363, 374] width 220 height 24
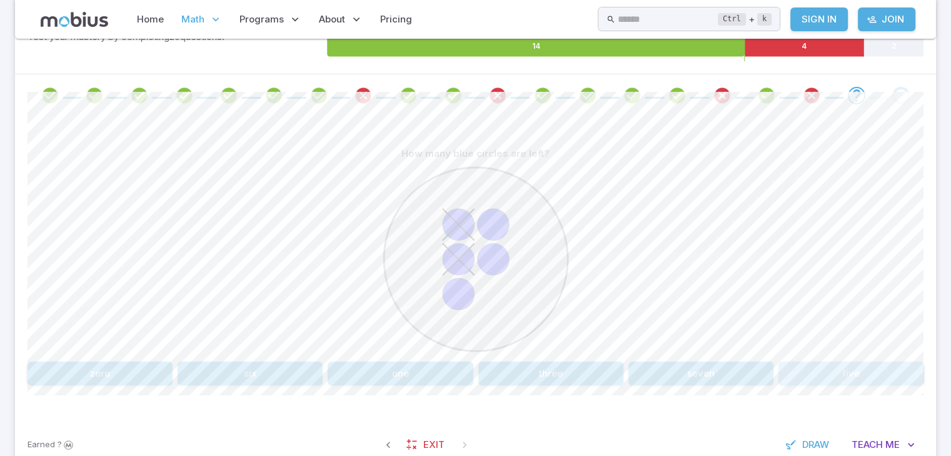
click at [798, 373] on button "five" at bounding box center [851, 374] width 145 height 24
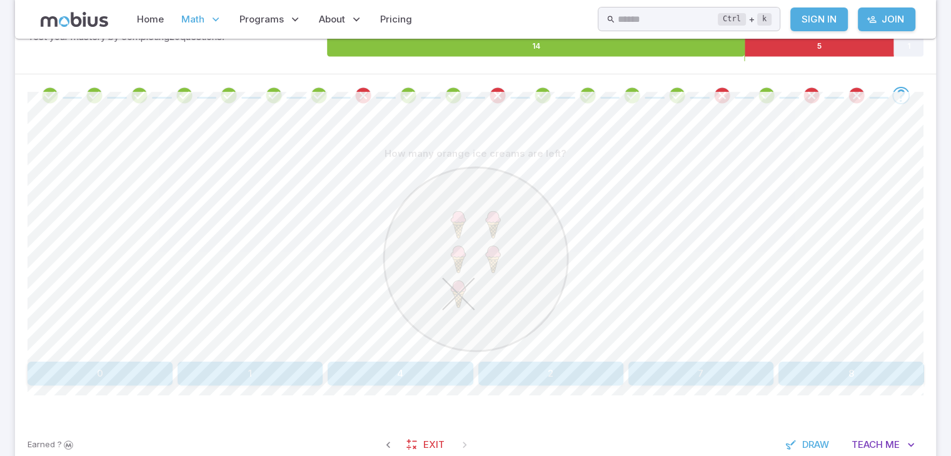
click at [533, 157] on p "How many orange ice creams are left?" at bounding box center [476, 154] width 182 height 14
click at [415, 370] on button "4" at bounding box center [400, 374] width 145 height 24
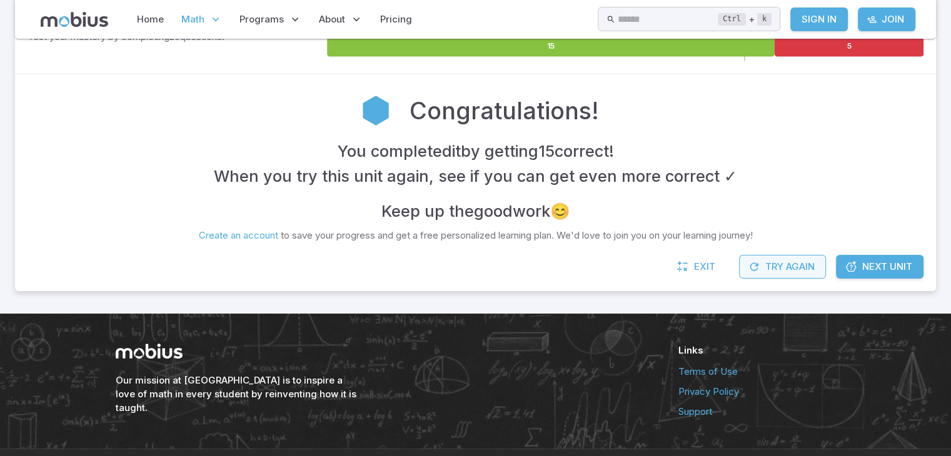
click at [803, 265] on button "Try Again" at bounding box center [782, 267] width 87 height 24
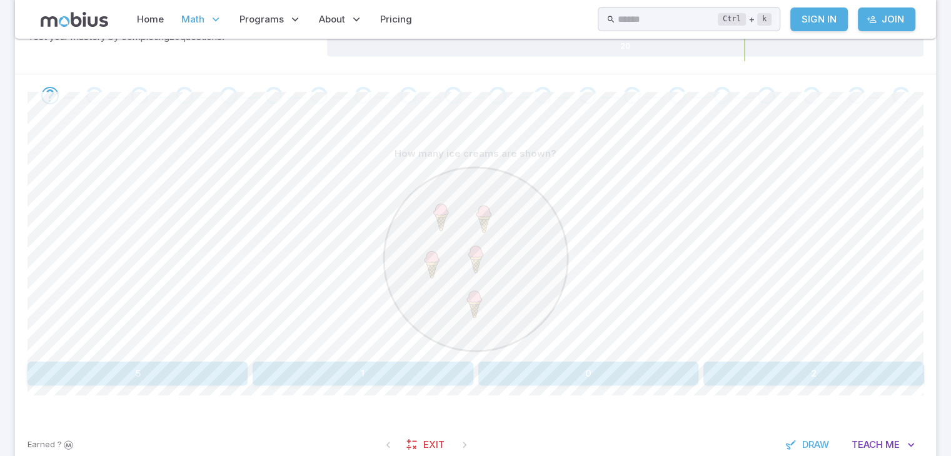
click at [408, 142] on div "How many ice creams are shown?" at bounding box center [476, 154] width 896 height 24
drag, startPoint x: 221, startPoint y: 375, endPoint x: 164, endPoint y: 378, distance: 56.4
click at [164, 378] on button "5" at bounding box center [138, 374] width 220 height 24
click at [290, 365] on button "three" at bounding box center [175, 374] width 295 height 24
click at [326, 362] on button "9" at bounding box center [295, 374] width 175 height 24
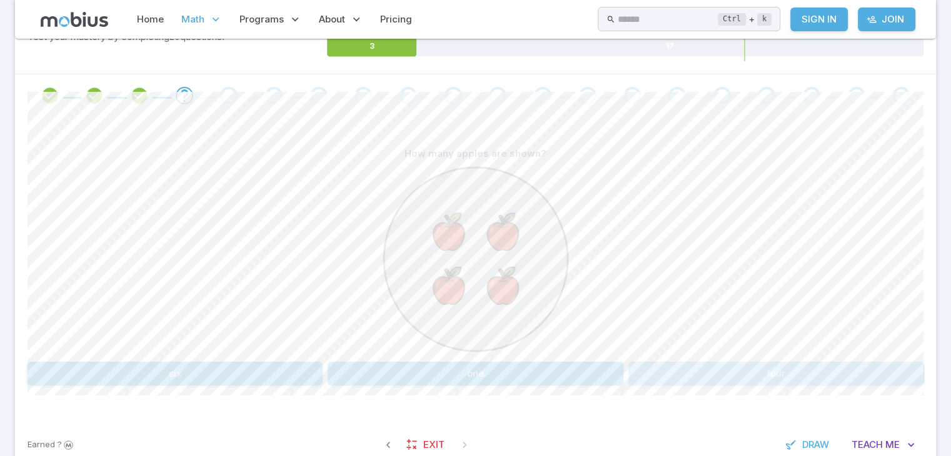
click at [732, 376] on button "four" at bounding box center [775, 374] width 295 height 24
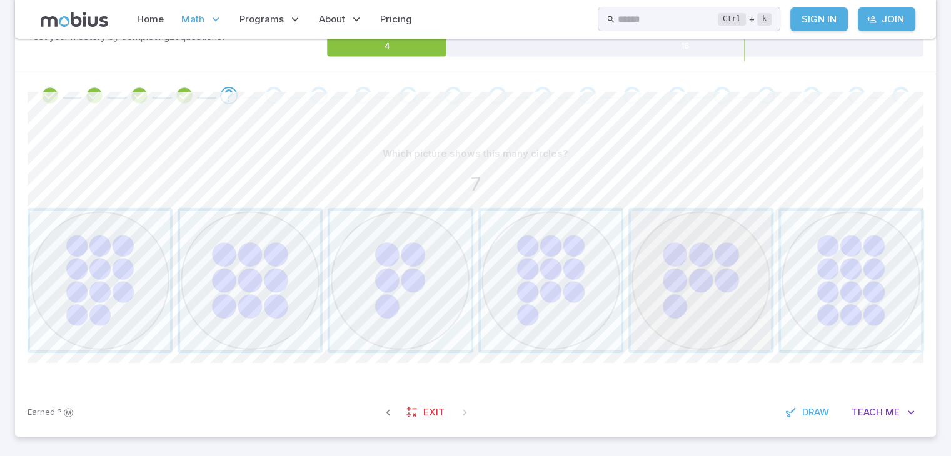
click at [685, 292] on span "button" at bounding box center [701, 281] width 140 height 140
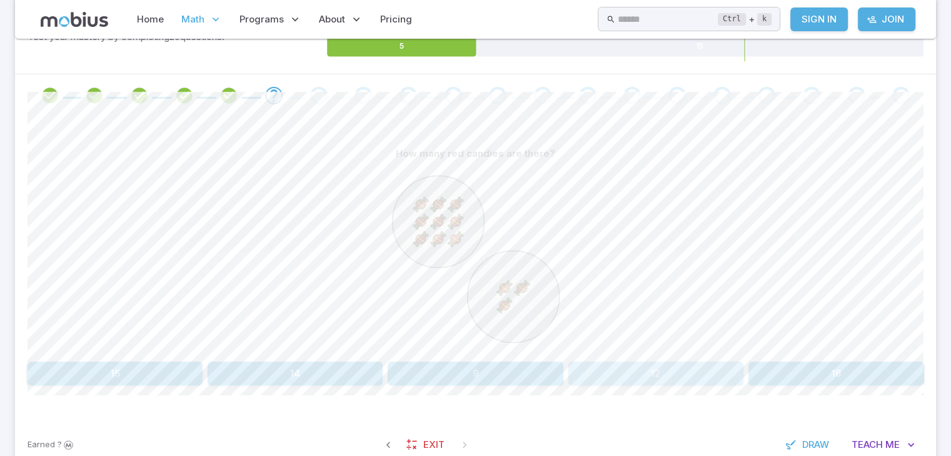
click at [620, 374] on button "12" at bounding box center [655, 374] width 175 height 24
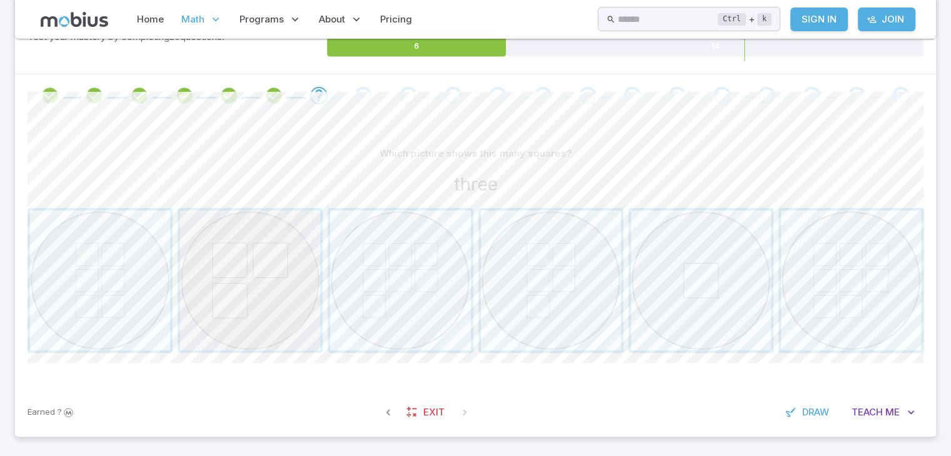
click at [258, 265] on span "button" at bounding box center [250, 281] width 140 height 140
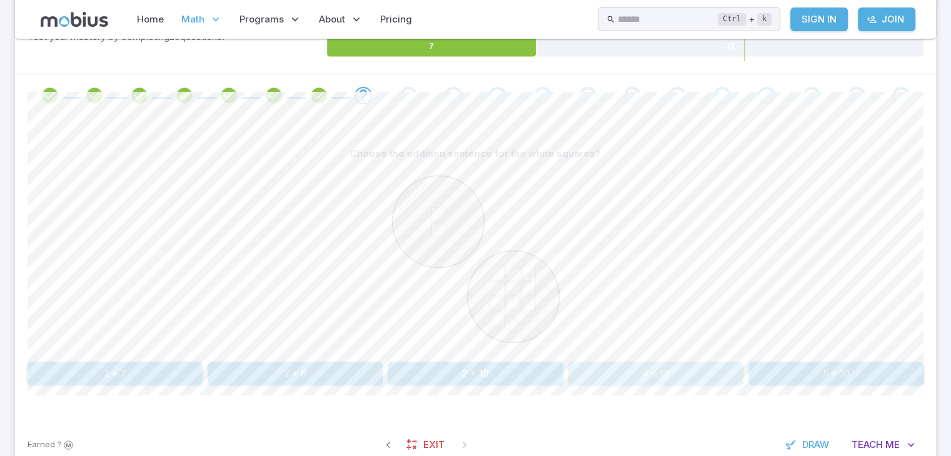
click at [645, 375] on button "4 + 10" at bounding box center [655, 374] width 175 height 24
click at [126, 370] on button "nine" at bounding box center [100, 374] width 145 height 24
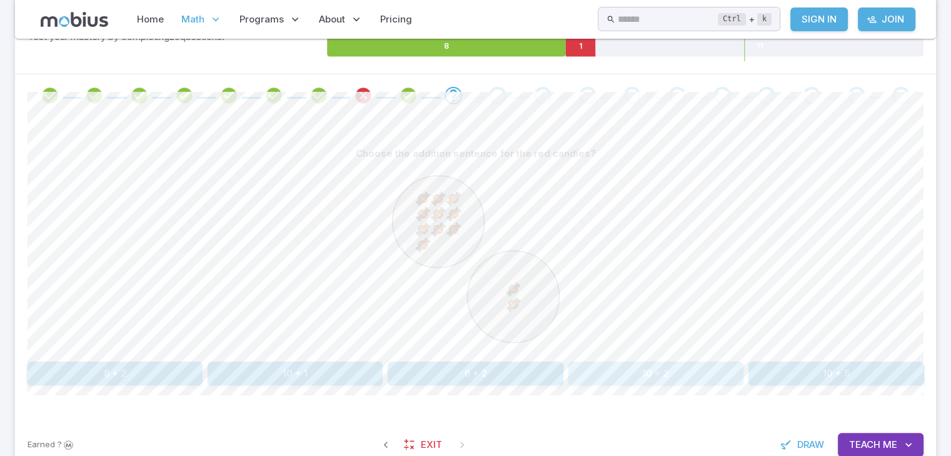
click at [609, 373] on button "10 + 2" at bounding box center [655, 374] width 175 height 24
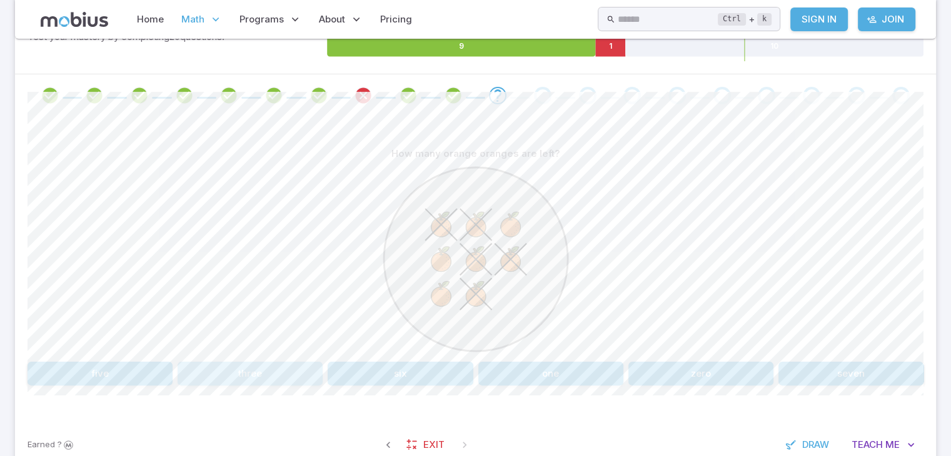
click at [273, 378] on button "three" at bounding box center [250, 374] width 145 height 24
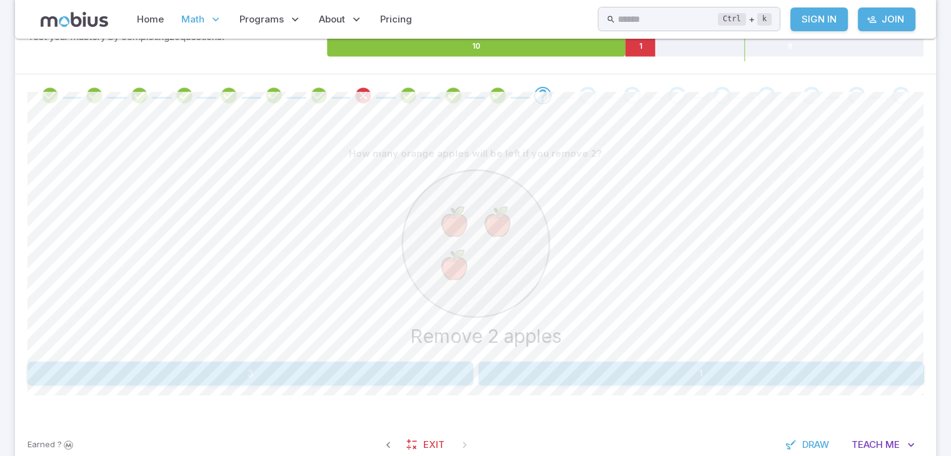
click at [364, 376] on button "3" at bounding box center [251, 374] width 446 height 24
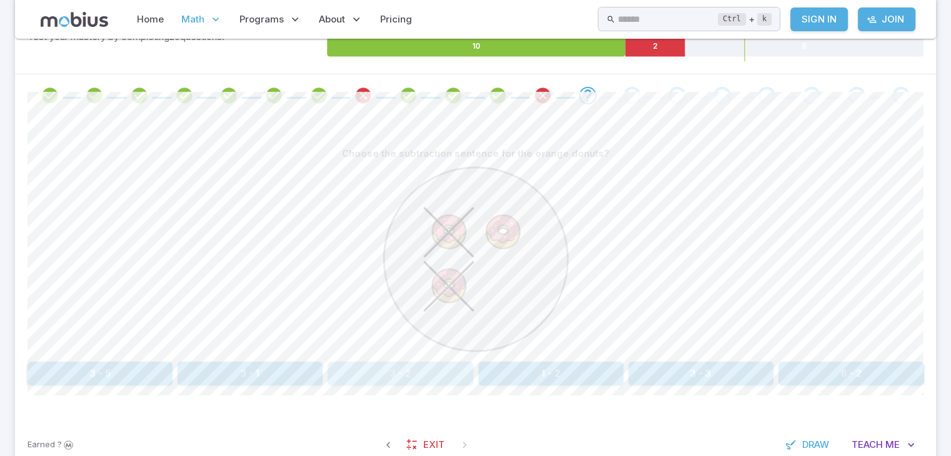
click at [407, 370] on button "3 - 2" at bounding box center [400, 374] width 145 height 24
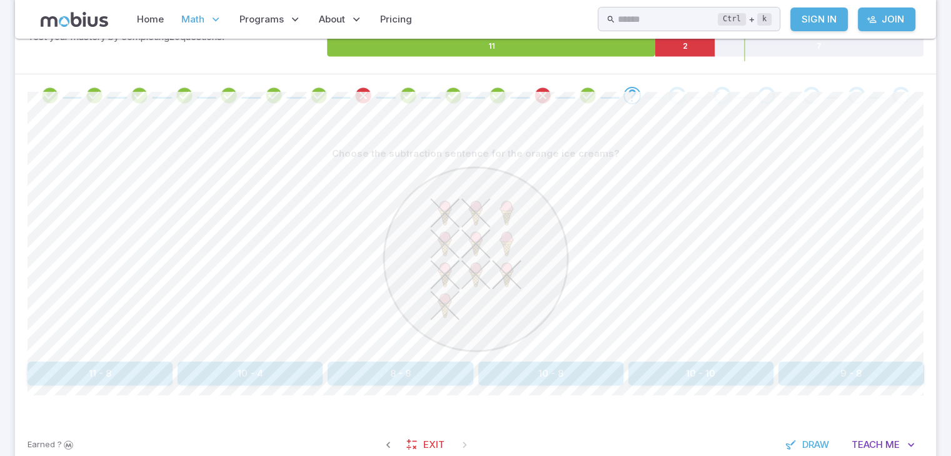
click at [388, 354] on div at bounding box center [476, 261] width 188 height 191
click at [391, 367] on button "8 - 8" at bounding box center [400, 374] width 145 height 24
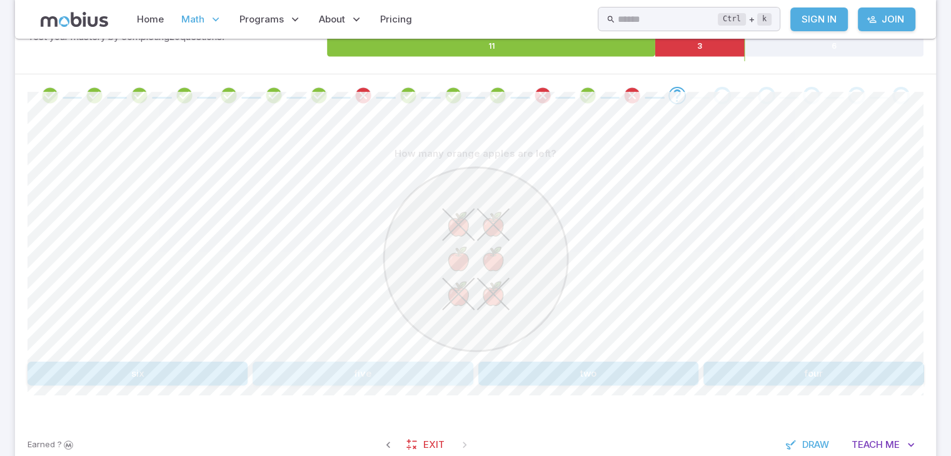
click at [398, 368] on button "five" at bounding box center [363, 374] width 220 height 24
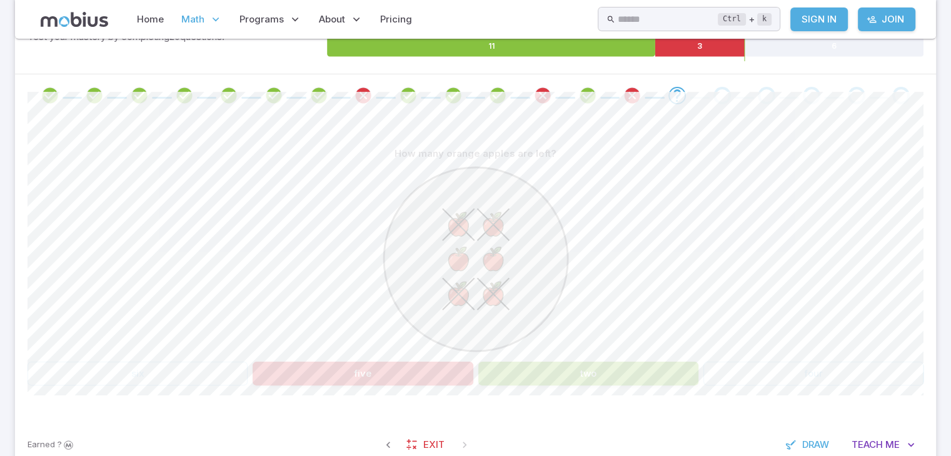
click at [540, 375] on button "two" at bounding box center [588, 374] width 220 height 24
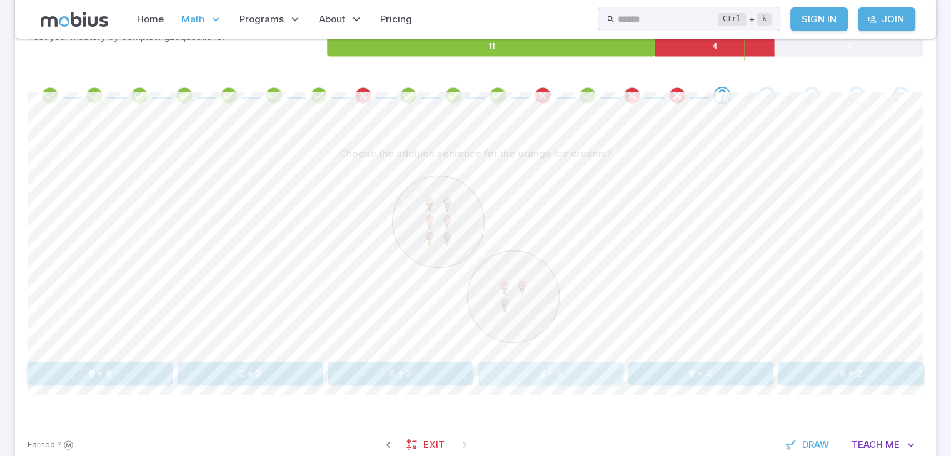
click at [545, 376] on button "8 + 3" at bounding box center [550, 374] width 145 height 24
click at [163, 371] on button "nine" at bounding box center [100, 374] width 145 height 24
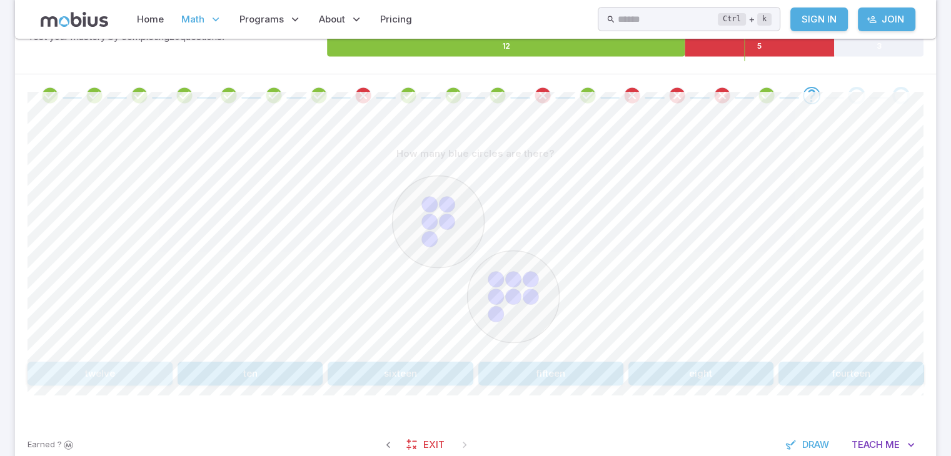
click at [165, 373] on button "twelve" at bounding box center [100, 374] width 145 height 24
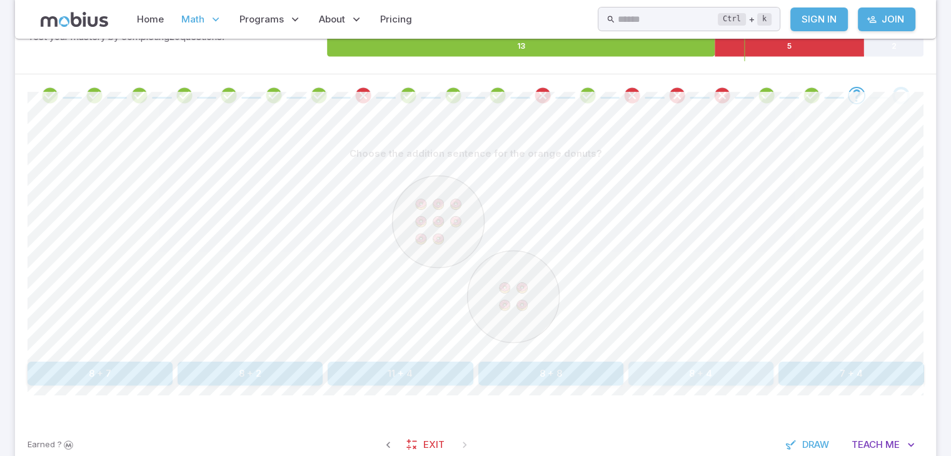
click at [659, 378] on button "8 + 4" at bounding box center [700, 374] width 145 height 24
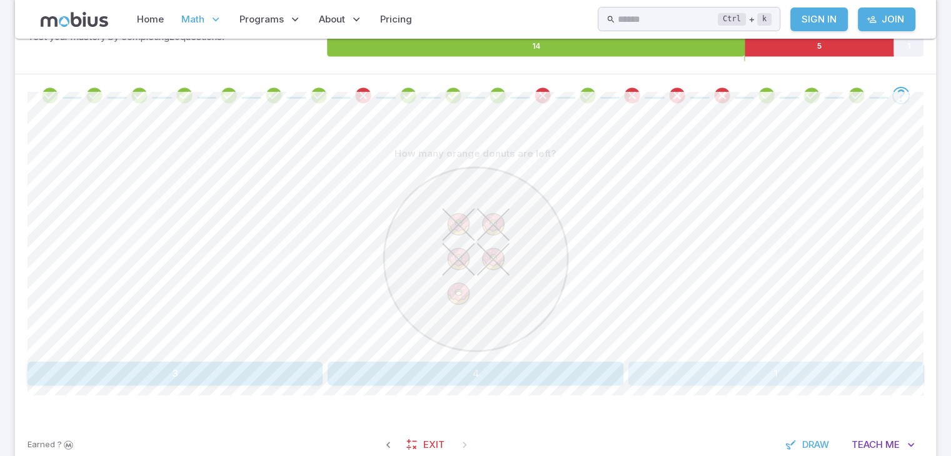
click at [675, 366] on button "1" at bounding box center [775, 374] width 295 height 24
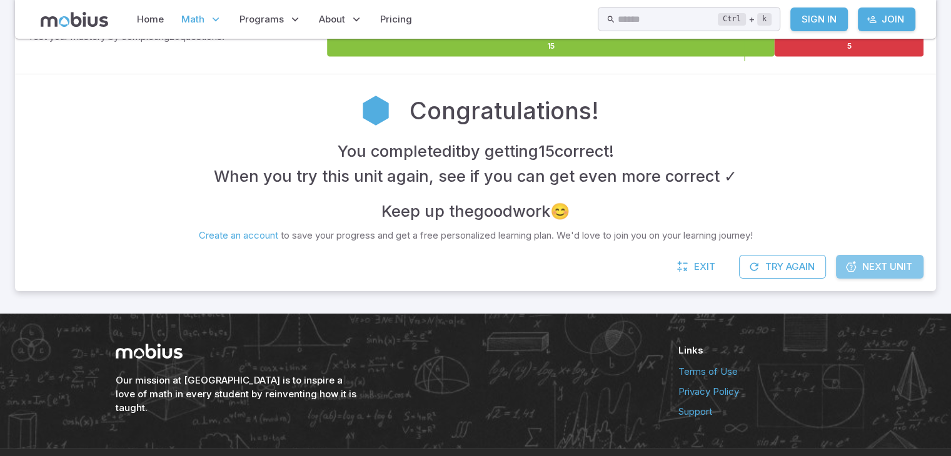
click at [892, 266] on span "Next Unit" at bounding box center [887, 267] width 50 height 14
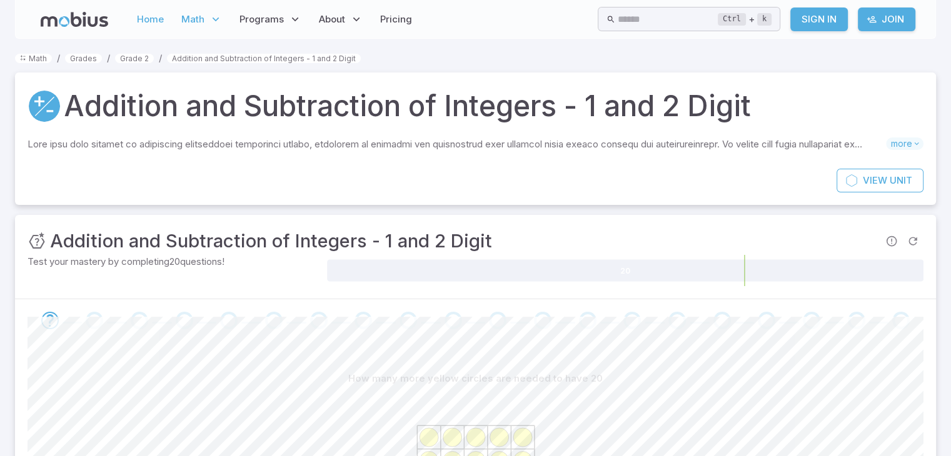
click at [141, 21] on link "Home" at bounding box center [150, 19] width 34 height 29
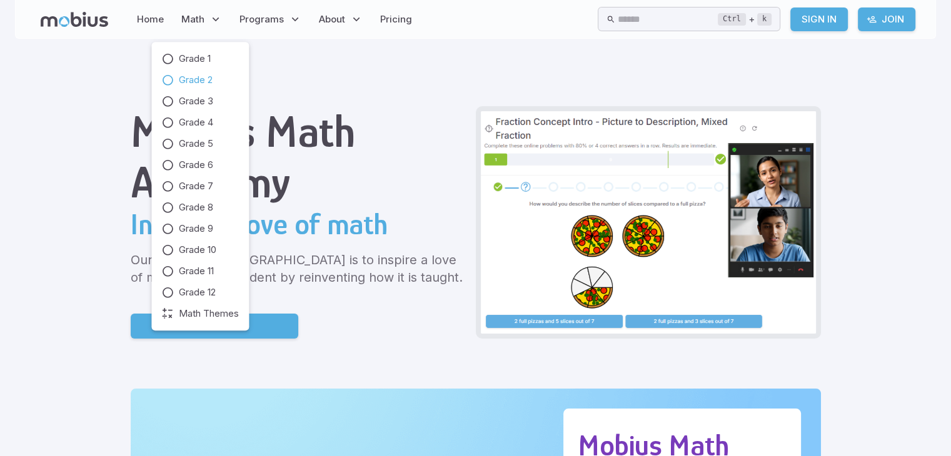
click at [189, 78] on span "Grade 2" at bounding box center [196, 80] width 34 height 14
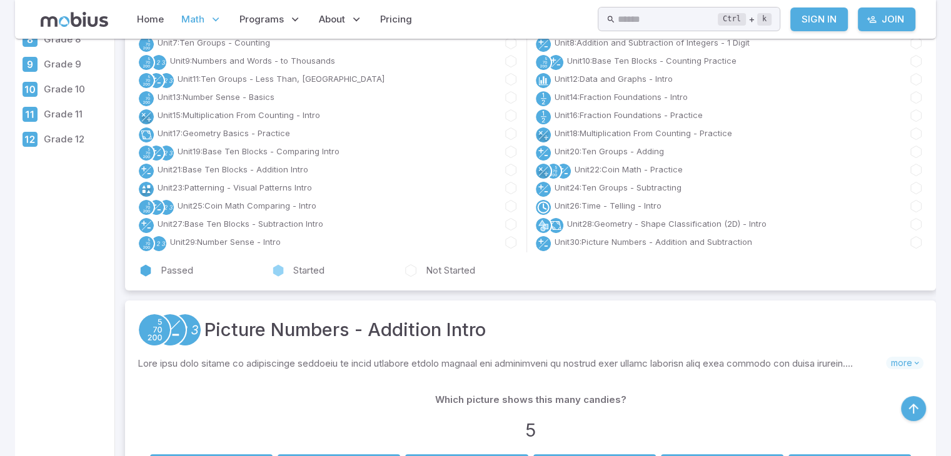
scroll to position [150, 0]
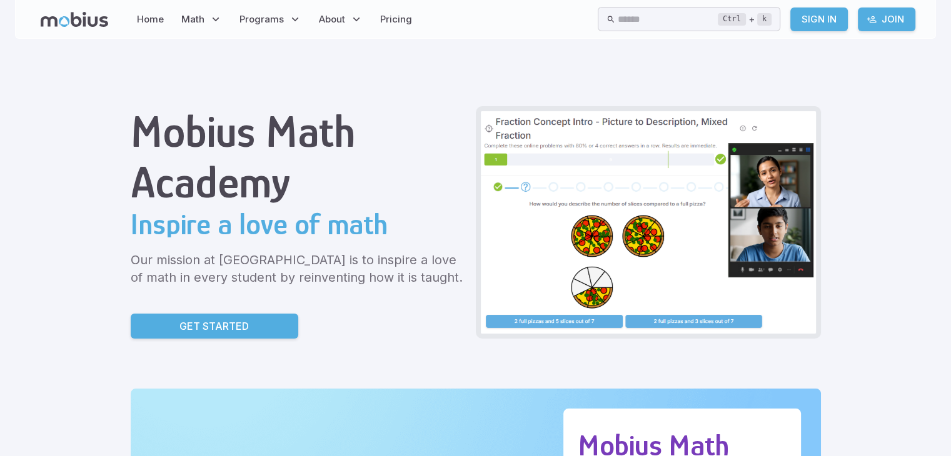
click at [822, 12] on link "Sign In" at bounding box center [819, 20] width 58 height 24
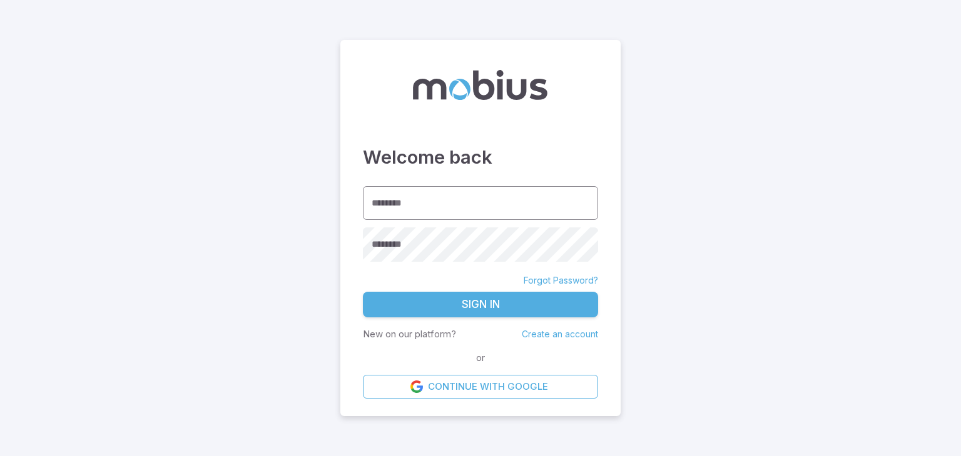
click at [411, 209] on input "********" at bounding box center [480, 203] width 235 height 34
type input "******"
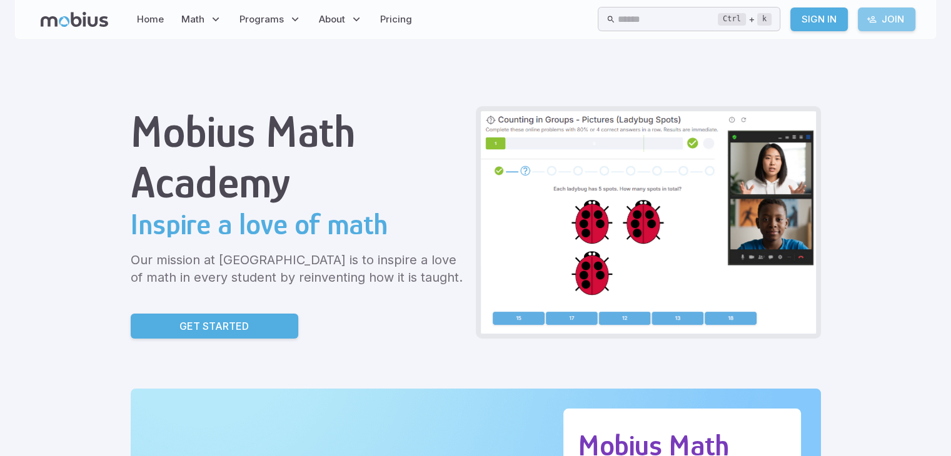
click at [905, 12] on link "Join" at bounding box center [887, 20] width 58 height 24
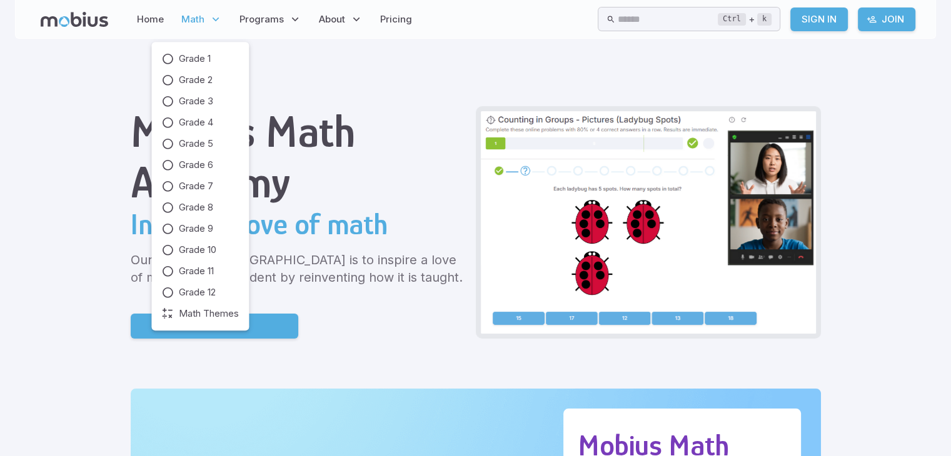
click at [193, 16] on span "Math" at bounding box center [192, 20] width 23 height 14
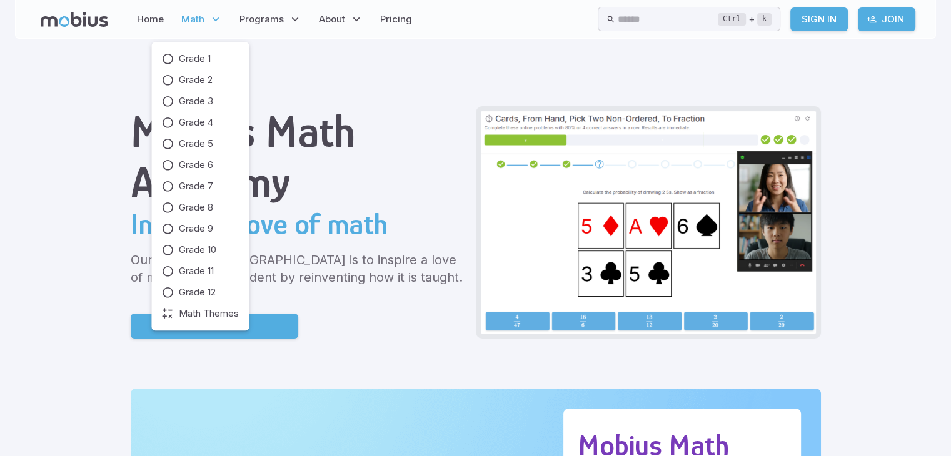
click at [213, 13] on icon at bounding box center [215, 19] width 13 height 13
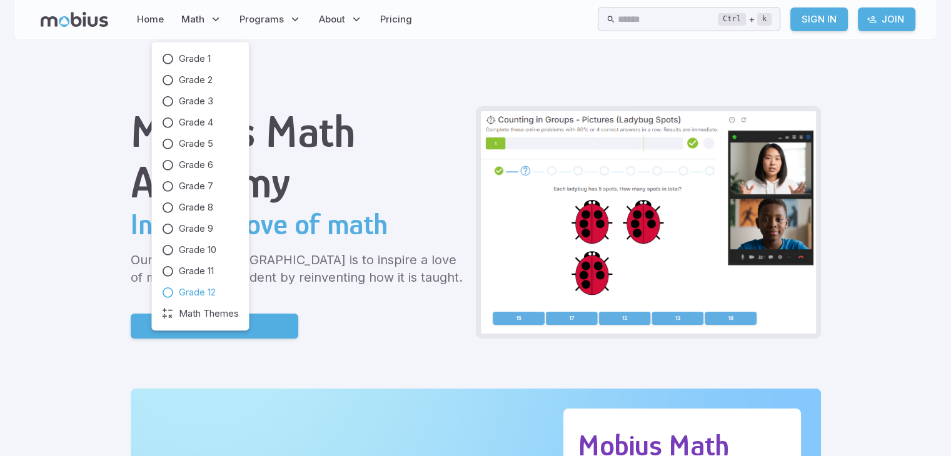
click at [214, 291] on span "Grade 12" at bounding box center [197, 293] width 37 height 14
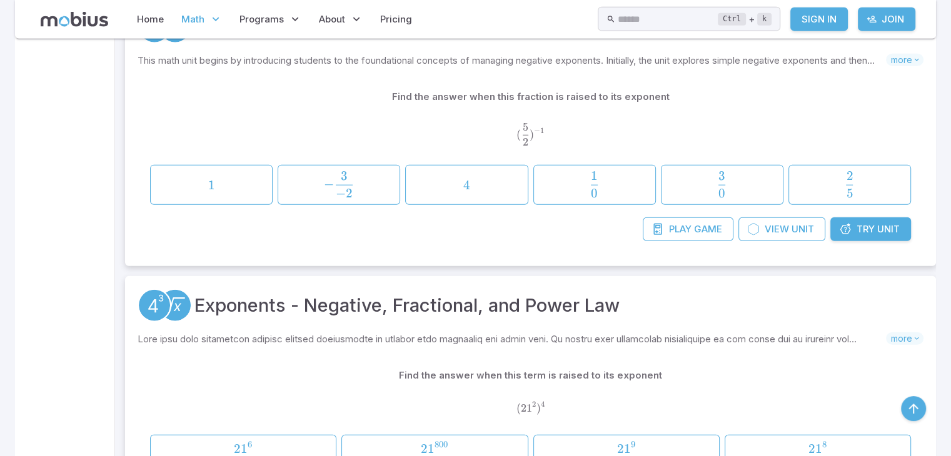
scroll to position [2977, 0]
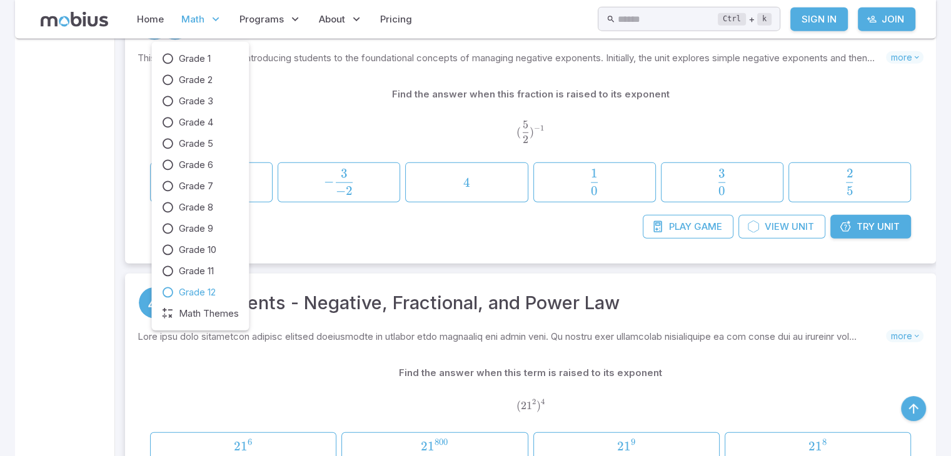
click at [193, 15] on span "Math" at bounding box center [192, 20] width 23 height 14
click at [176, 99] on link "Grade 3" at bounding box center [200, 101] width 78 height 14
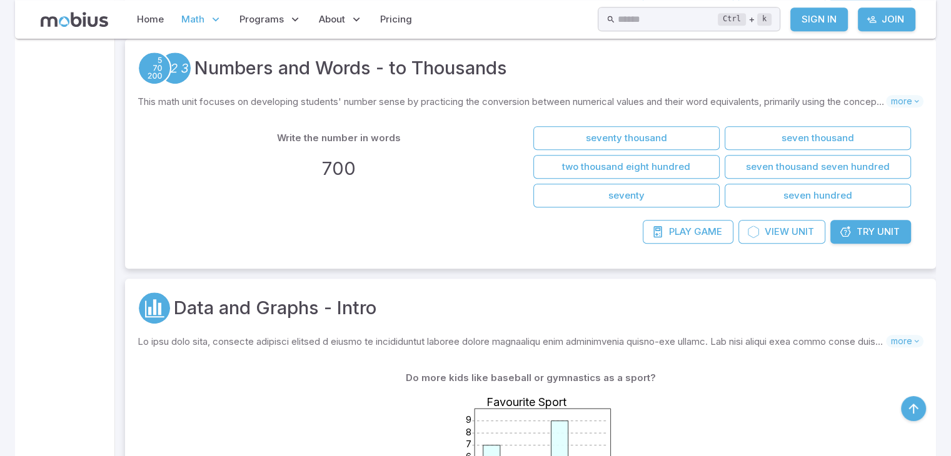
scroll to position [675, 0]
